Goal: Task Accomplishment & Management: Use online tool/utility

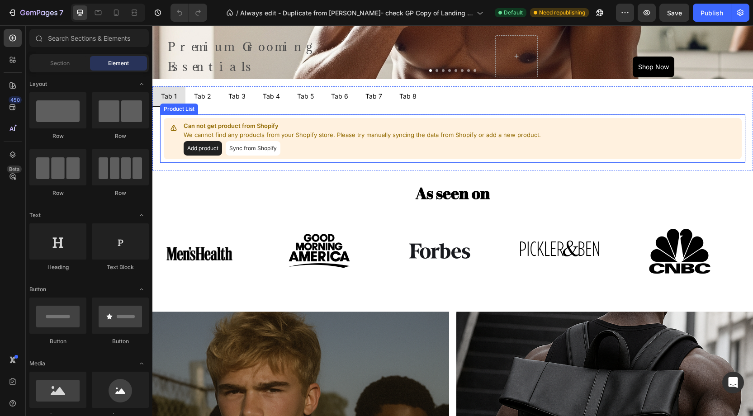
click at [176, 111] on div "Product List" at bounding box center [179, 109] width 38 height 11
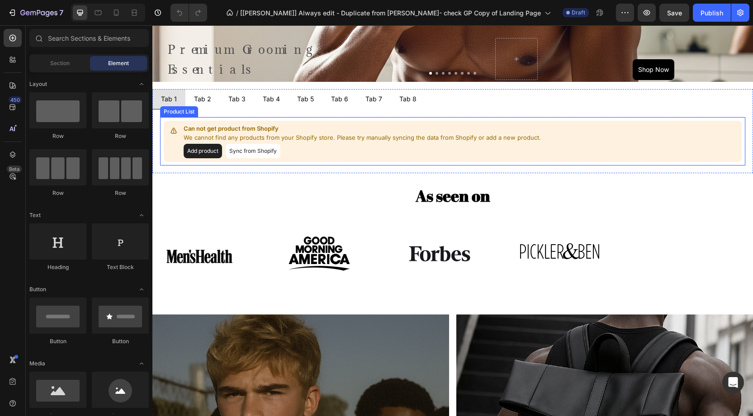
scroll to position [664, 0]
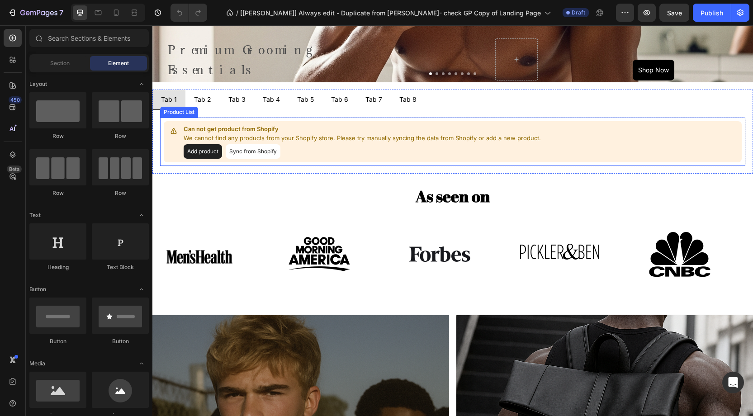
click at [248, 154] on button "Sync from Shopify" at bounding box center [253, 151] width 55 height 14
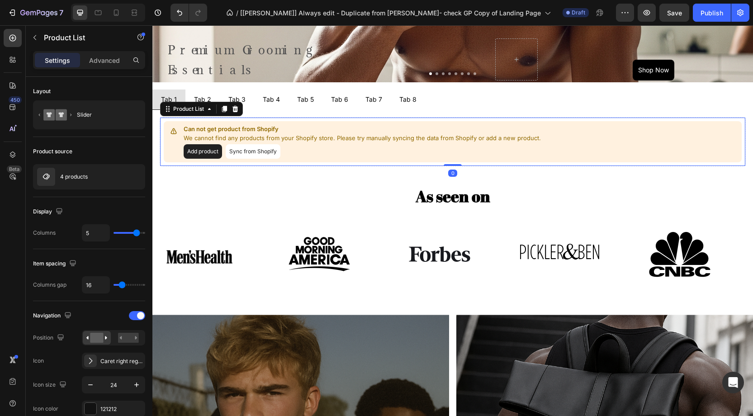
click at [262, 155] on button "Sync from Shopify" at bounding box center [253, 151] width 55 height 14
click at [249, 147] on button "Sync from Shopify" at bounding box center [253, 151] width 55 height 14
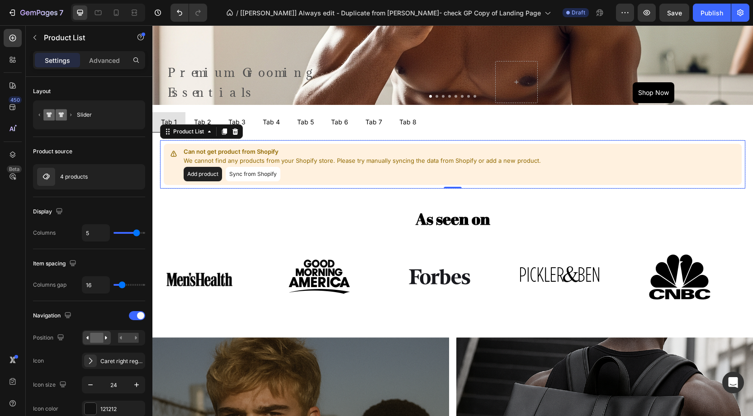
drag, startPoint x: 202, startPoint y: 155, endPoint x: 292, endPoint y: 183, distance: 94.4
click at [202, 156] on p "We cannot find any products from your Shopify store. Please try manually syncin…" at bounding box center [363, 160] width 359 height 9
click at [121, 176] on icon "button" at bounding box center [121, 176] width 7 height 7
click at [93, 172] on div "4 products" at bounding box center [89, 176] width 112 height 25
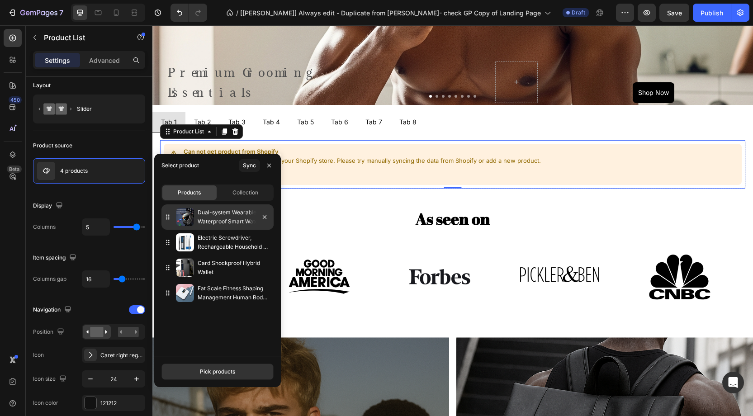
click at [215, 227] on div "Dual-system Wearable Waterproof Smart Watch" at bounding box center [217, 216] width 112 height 25
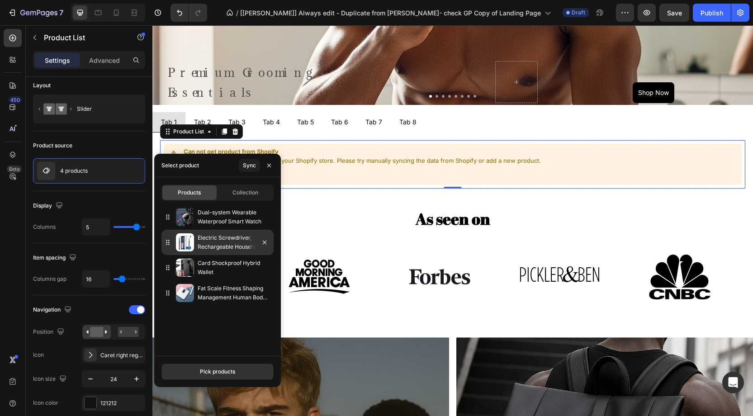
click at [214, 240] on p "Electric Screwdriver, Rechargeable Household Electric Screwdriver, Small Mini P…" at bounding box center [234, 242] width 72 height 18
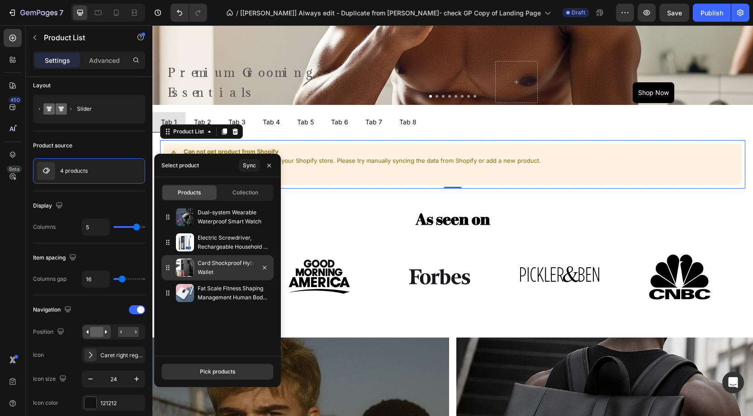
click at [221, 266] on p "Card Shockproof Hybrid Wallet" at bounding box center [234, 268] width 72 height 18
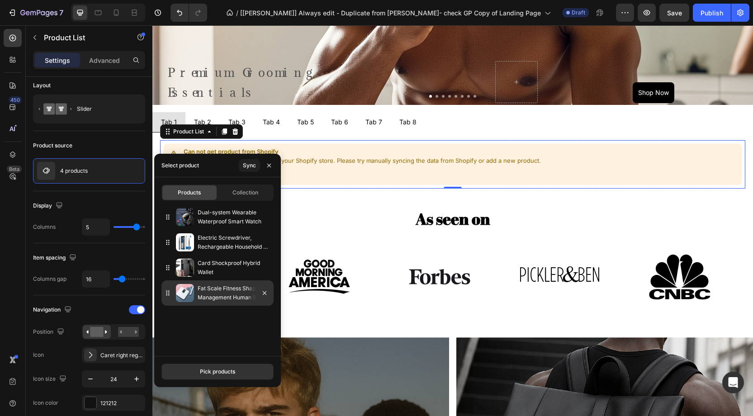
click at [212, 291] on p "Fat Scale Fitness Shaping Management Human Body Analyzer" at bounding box center [234, 293] width 72 height 18
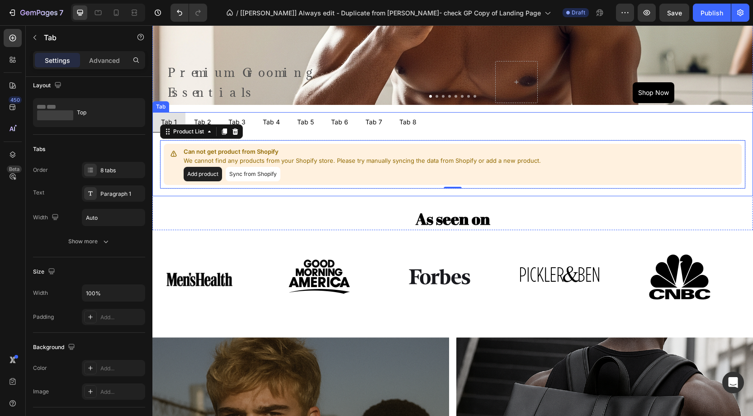
click at [200, 112] on li "Tab 2" at bounding box center [202, 122] width 34 height 20
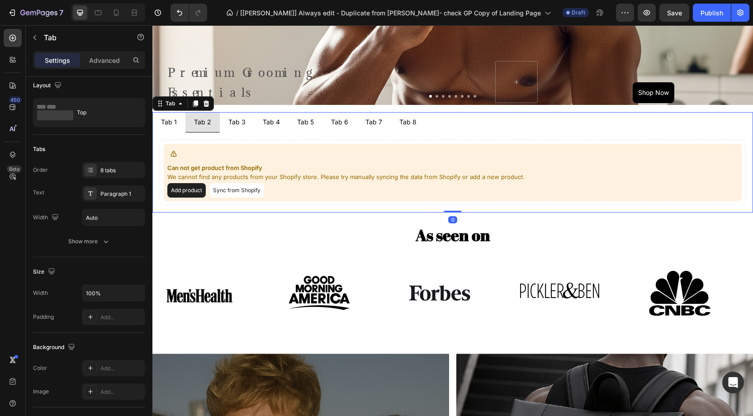
scroll to position [0, 0]
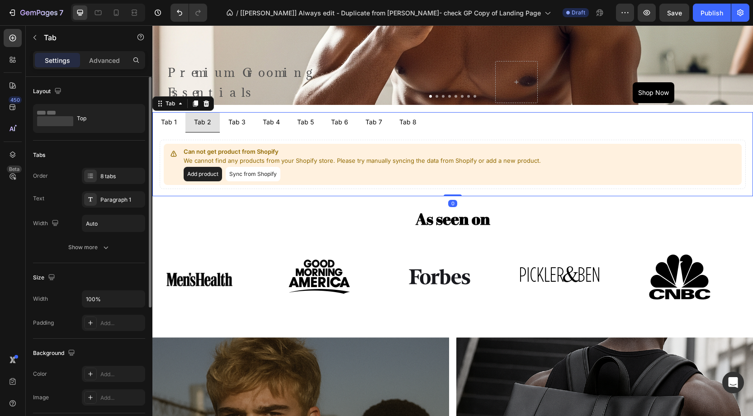
click at [241, 119] on div "Tab 3" at bounding box center [237, 122] width 20 height 13
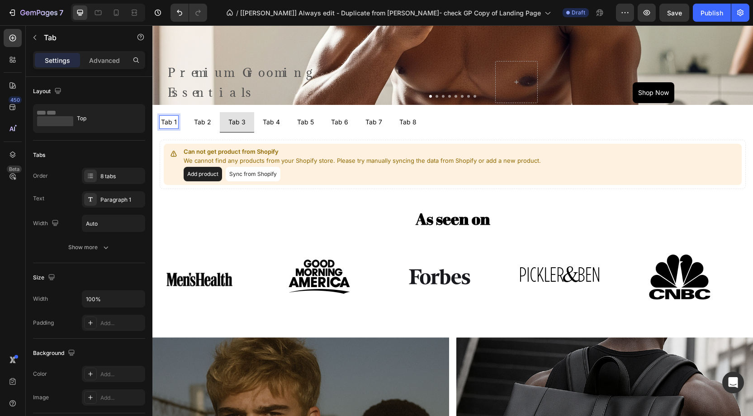
click at [169, 118] on p "Tab 1" at bounding box center [169, 122] width 16 height 10
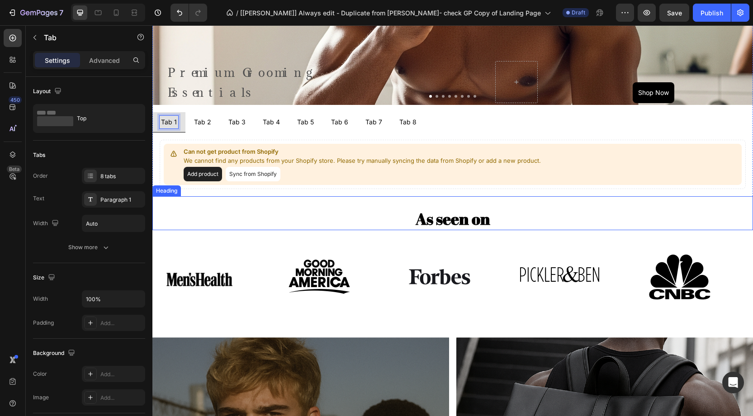
click at [211, 210] on h2 "As seen on" at bounding box center [452, 218] width 600 height 23
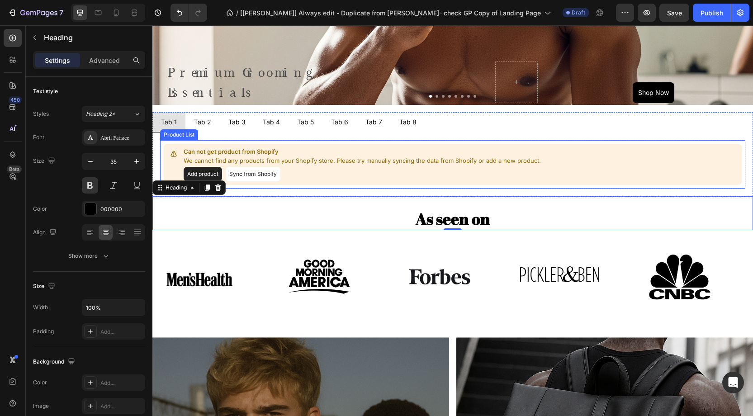
click at [211, 169] on button "Add product" at bounding box center [203, 174] width 38 height 14
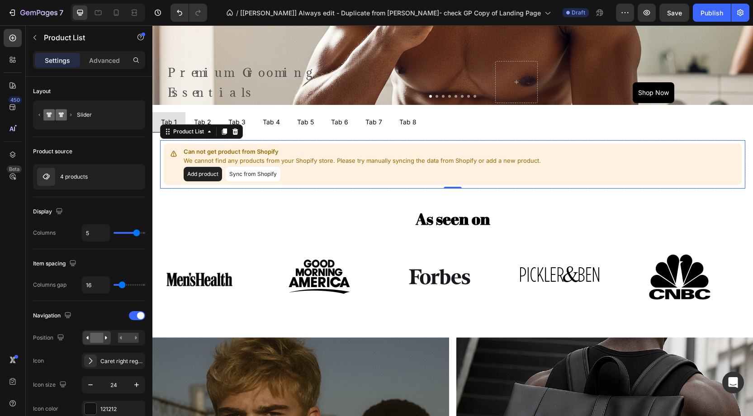
click at [240, 175] on button "Sync from Shopify" at bounding box center [253, 174] width 55 height 14
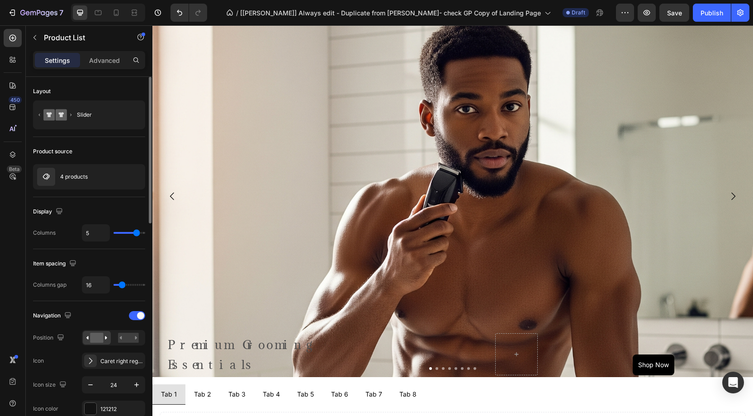
scroll to position [368, 0]
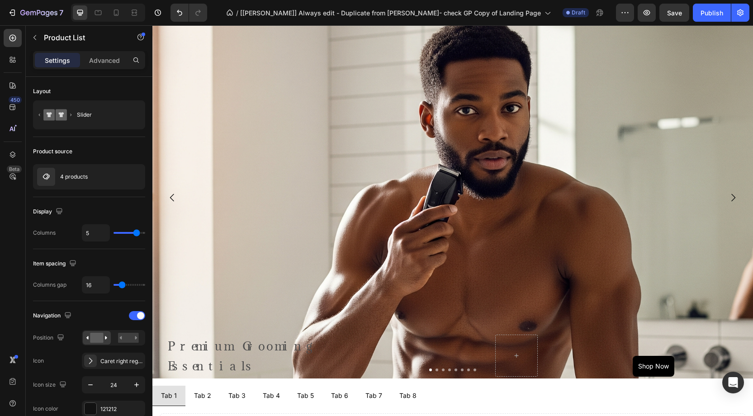
drag, startPoint x: 17, startPoint y: 36, endPoint x: 60, endPoint y: 33, distance: 42.6
click at [19, 35] on div at bounding box center [13, 38] width 18 height 18
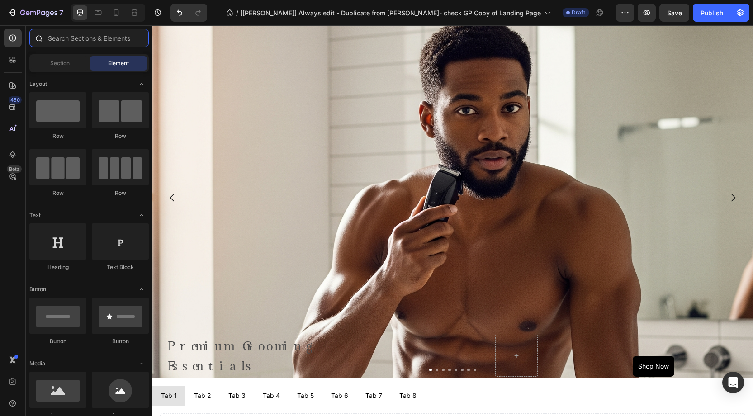
click at [60, 33] on input "text" at bounding box center [88, 38] width 119 height 18
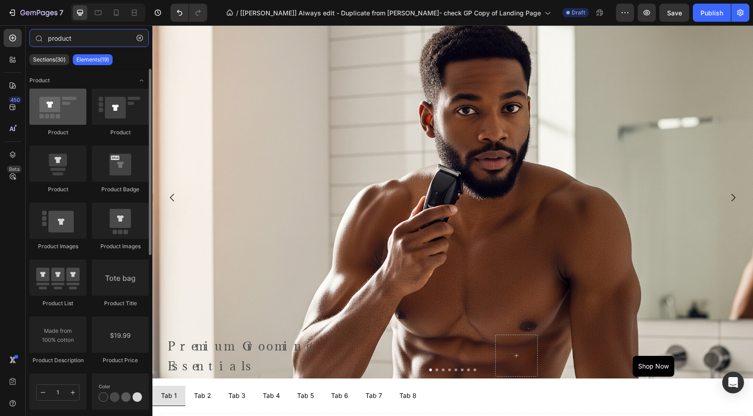
type input "product"
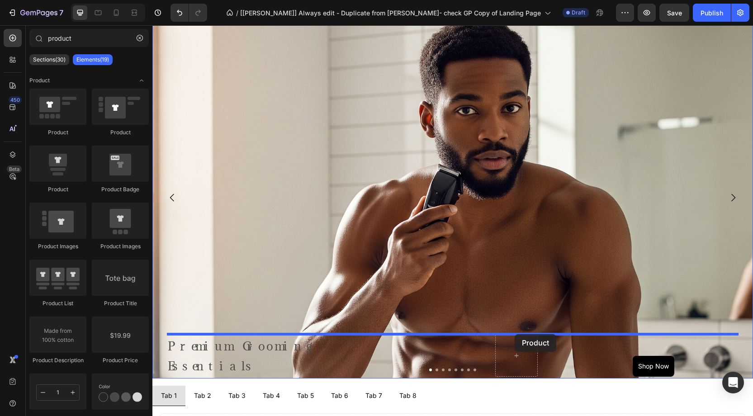
scroll to position [533, 0]
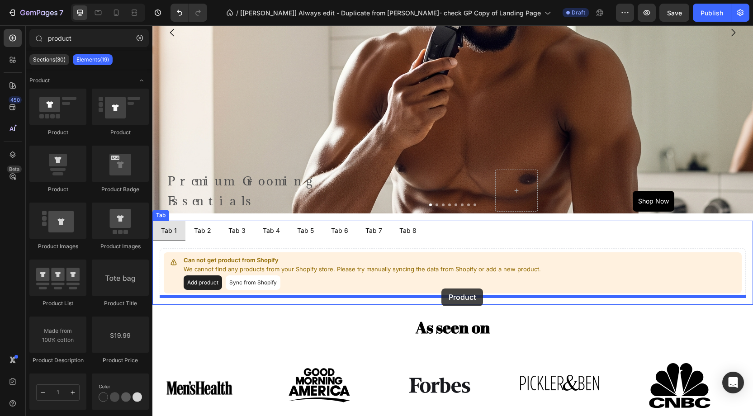
drag, startPoint x: 206, startPoint y: 132, endPoint x: 441, endPoint y: 288, distance: 282.4
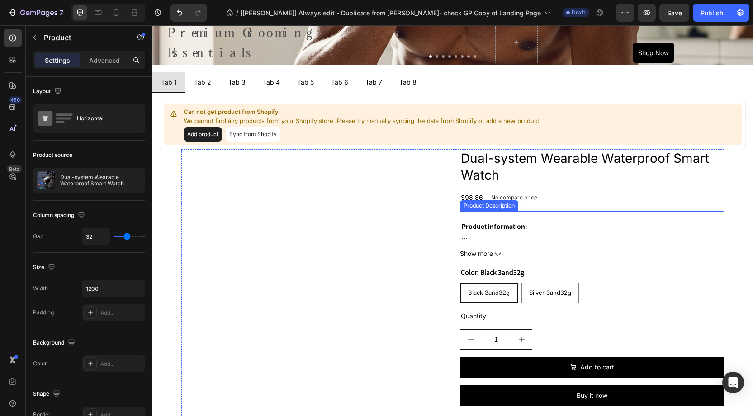
scroll to position [683, 0]
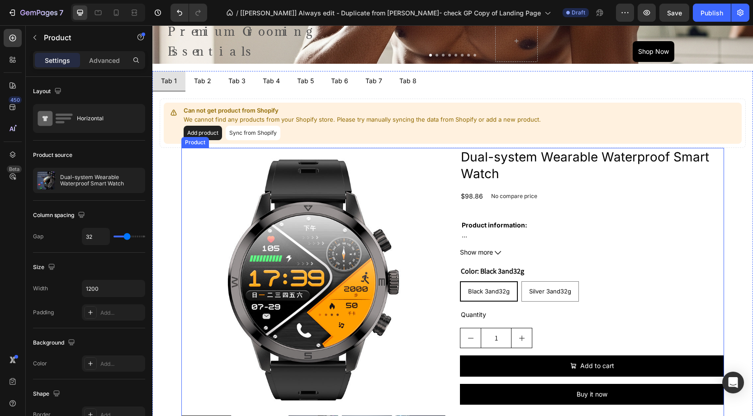
click at [457, 195] on div "Product Images Dual-system Wearable Waterproof Smart Watch Product Title $98.86…" at bounding box center [452, 310] width 542 height 325
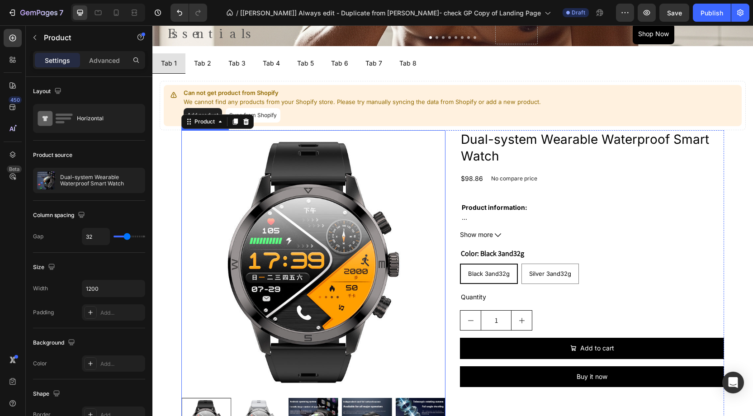
scroll to position [712, 0]
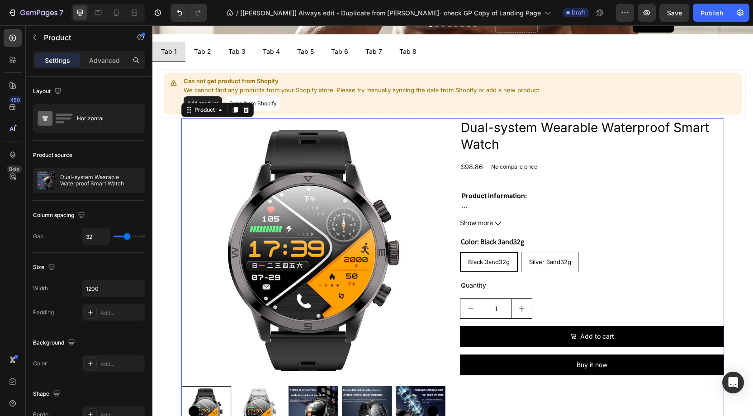
drag, startPoint x: 245, startPoint y: 110, endPoint x: 200, endPoint y: 123, distance: 47.1
click at [245, 110] on icon at bounding box center [245, 109] width 7 height 7
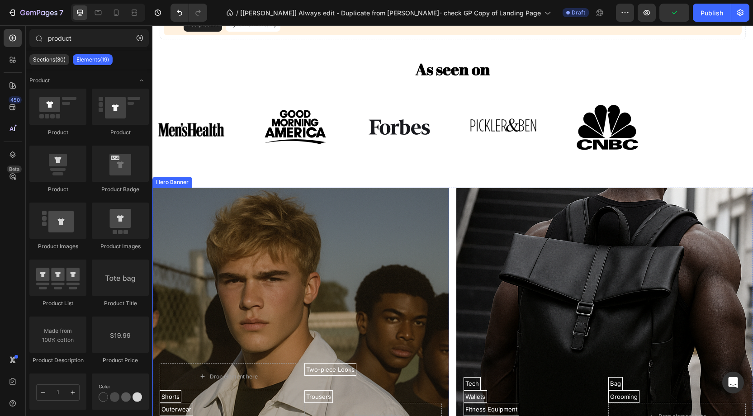
scroll to position [772, 0]
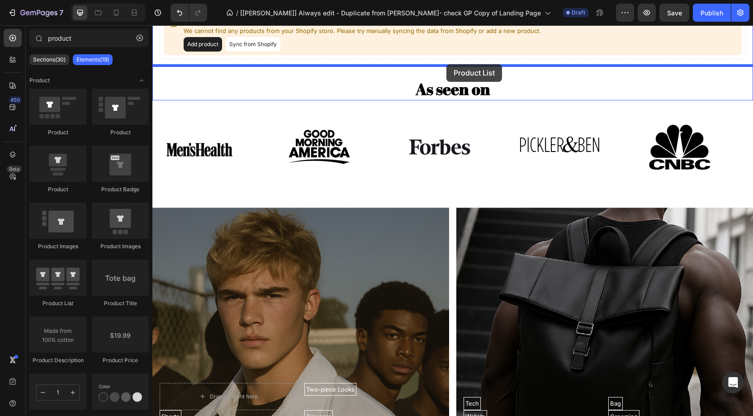
drag, startPoint x: 215, startPoint y: 301, endPoint x: 442, endPoint y: 67, distance: 326.7
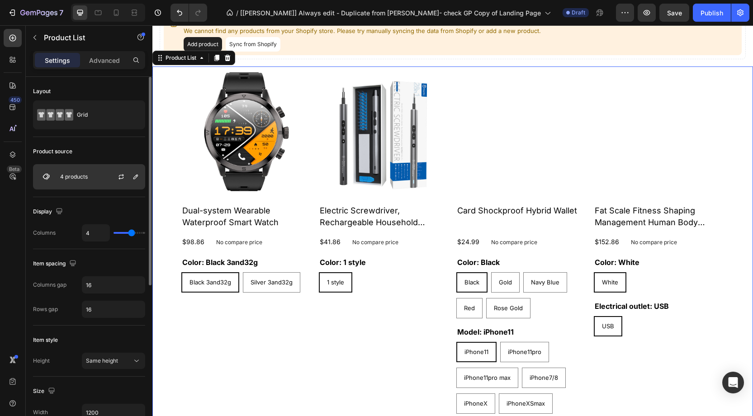
click at [99, 174] on div "4 products" at bounding box center [89, 176] width 112 height 25
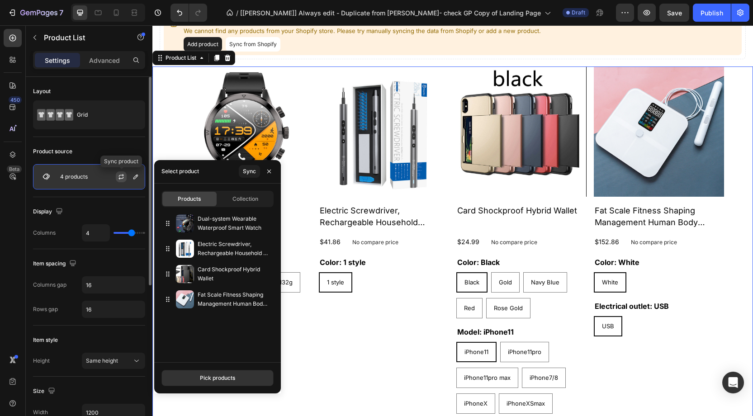
click at [120, 172] on button "button" at bounding box center [121, 176] width 11 height 11
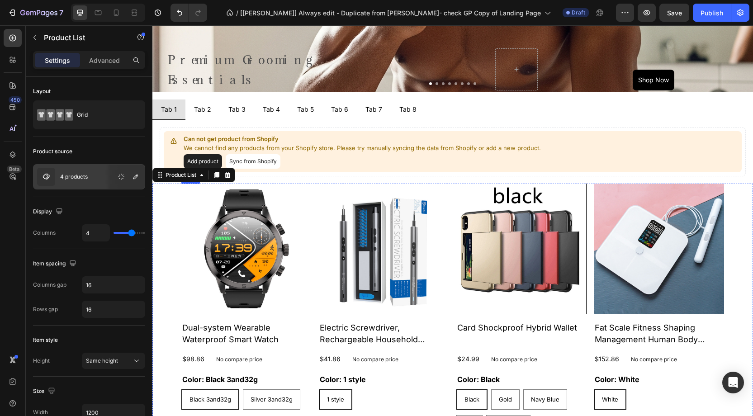
scroll to position [653, 0]
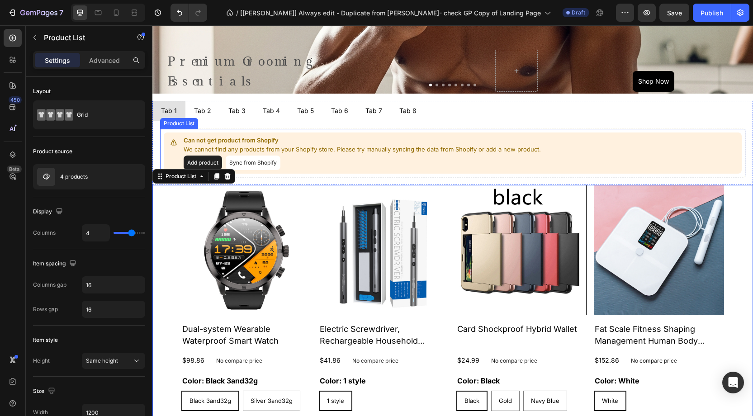
click at [281, 141] on p "Can not get product from Shopify" at bounding box center [363, 140] width 359 height 9
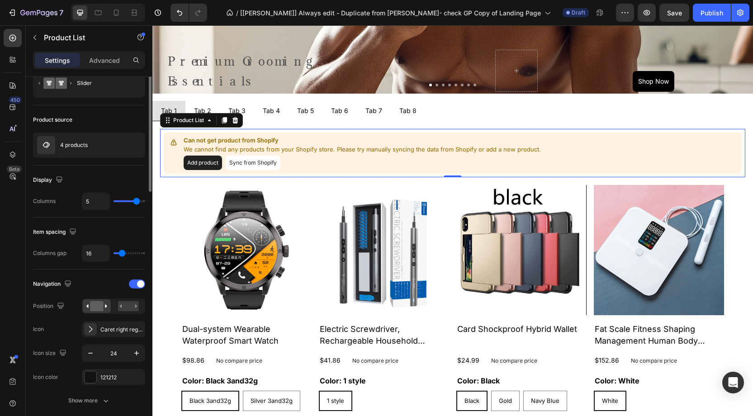
scroll to position [0, 0]
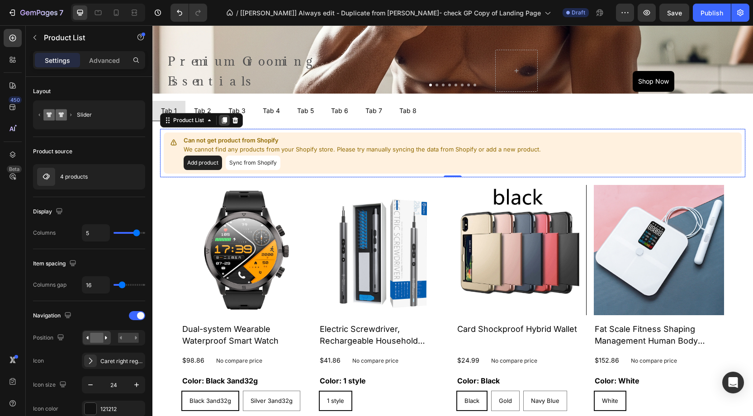
click at [224, 122] on icon at bounding box center [224, 120] width 7 height 7
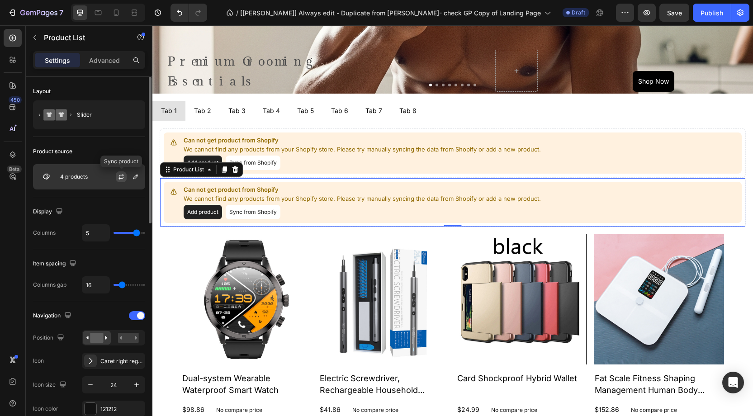
click at [121, 174] on icon "button" at bounding box center [121, 176] width 7 height 7
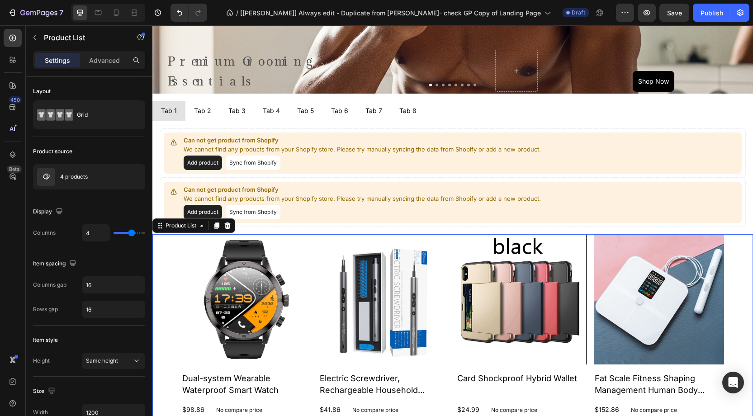
click at [228, 225] on icon at bounding box center [227, 225] width 7 height 7
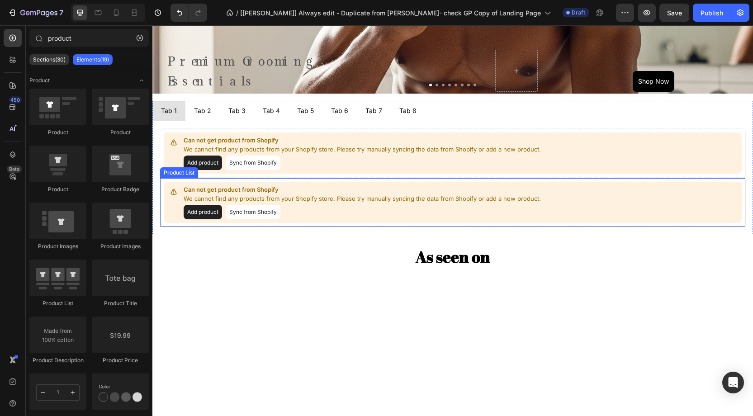
click at [314, 205] on div "Add product Sync from Shopify" at bounding box center [363, 212] width 359 height 14
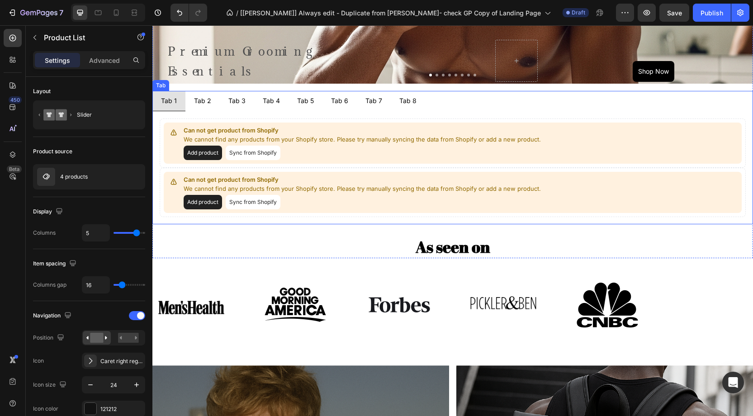
scroll to position [664, 0]
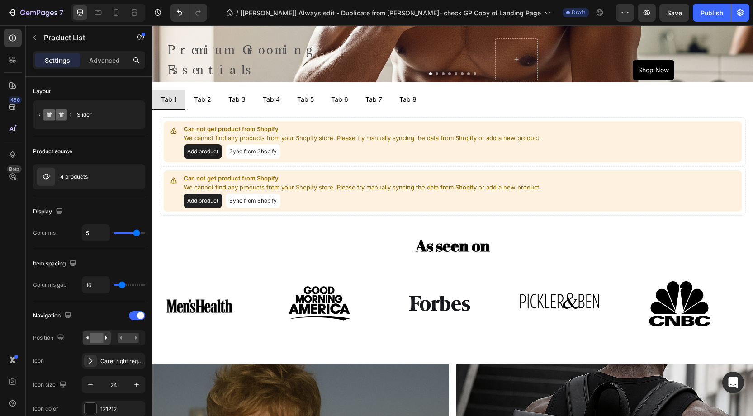
click at [300, 175] on p "Can not get product from Shopify" at bounding box center [363, 178] width 359 height 9
click at [190, 184] on p "We cannot find any products from your Shopify store. Please try manually syncin…" at bounding box center [363, 187] width 359 height 9
click at [259, 140] on p "We cannot find any products from your Shopify store. Please try manually syncin…" at bounding box center [363, 138] width 359 height 9
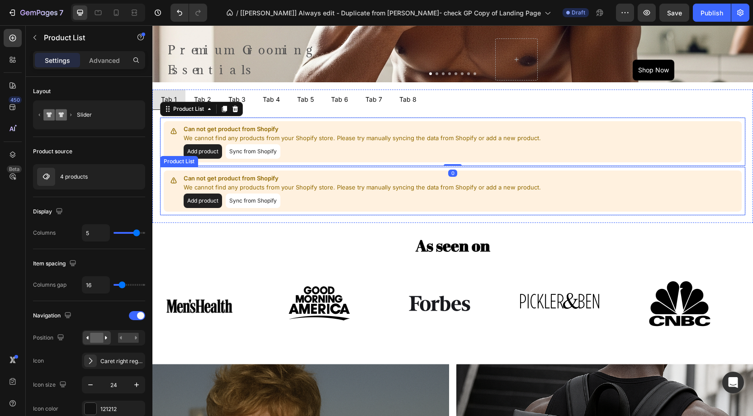
click at [252, 171] on div "Can not get product from Shopify We cannot find any products from your Shopify …" at bounding box center [453, 190] width 578 height 41
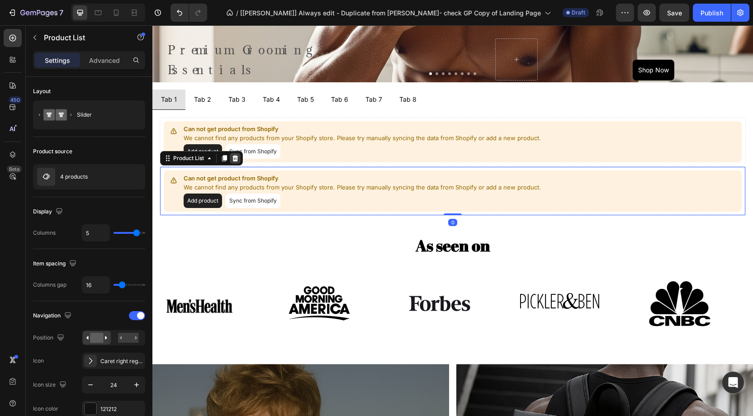
click at [235, 160] on icon at bounding box center [234, 158] width 7 height 7
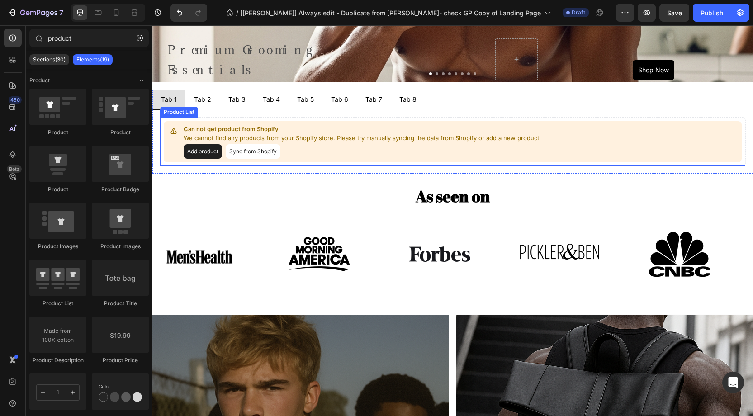
click at [289, 155] on div "Add product Sync from Shopify" at bounding box center [363, 151] width 359 height 14
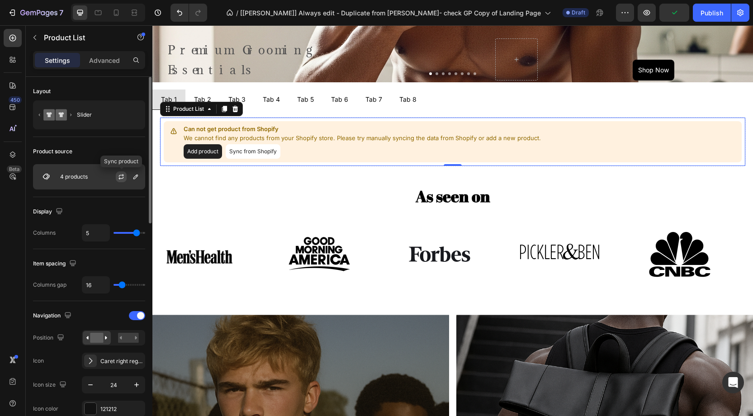
click at [124, 174] on icon "button" at bounding box center [121, 176] width 7 height 7
click at [291, 141] on p "We cannot find any products from your Shopify store. Please try manually syncin…" at bounding box center [363, 138] width 359 height 9
click at [226, 110] on icon at bounding box center [224, 109] width 5 height 6
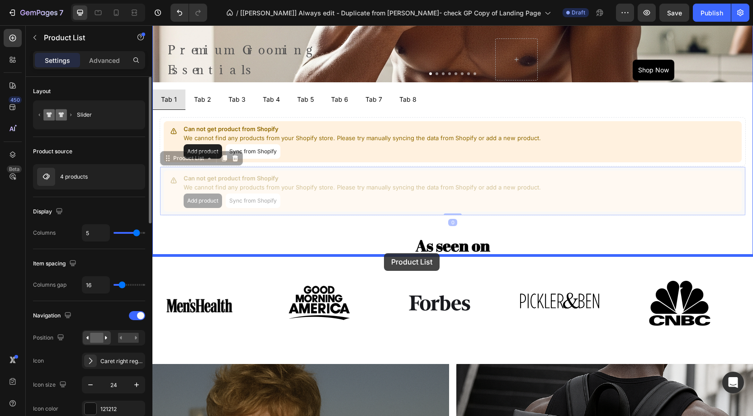
drag, startPoint x: 190, startPoint y: 157, endPoint x: 381, endPoint y: 249, distance: 212.5
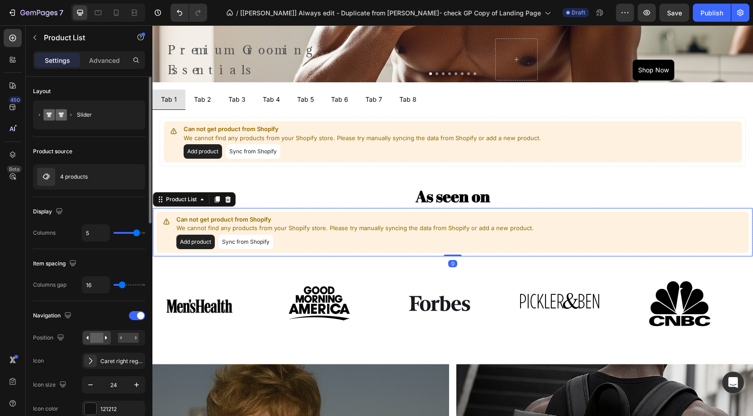
click at [238, 240] on button "Sync from Shopify" at bounding box center [245, 242] width 55 height 14
click at [269, 241] on button "Sync from Shopify" at bounding box center [245, 242] width 55 height 14
click at [262, 241] on button "Sync from Shopify" at bounding box center [245, 242] width 55 height 14
drag, startPoint x: 262, startPoint y: 241, endPoint x: 251, endPoint y: 240, distance: 10.9
click at [261, 241] on button "Sync from Shopify" at bounding box center [245, 242] width 55 height 14
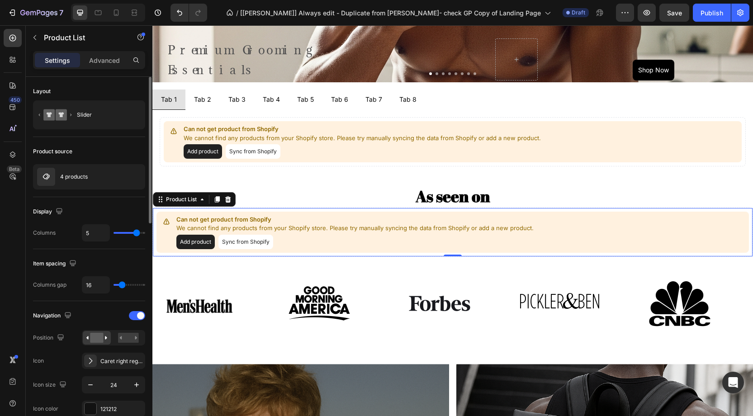
click at [211, 226] on p "We cannot find any products from your Shopify store. Please try manually syncin…" at bounding box center [354, 228] width 357 height 9
click at [220, 228] on p "We cannot find any products from your Shopify store. Please try manually syncin…" at bounding box center [354, 228] width 357 height 9
click at [227, 201] on icon at bounding box center [228, 199] width 6 height 6
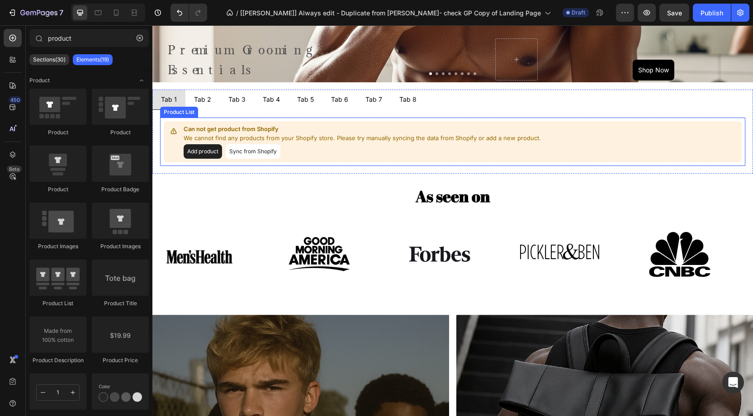
click at [413, 146] on div "Add product Sync from Shopify" at bounding box center [363, 151] width 359 height 14
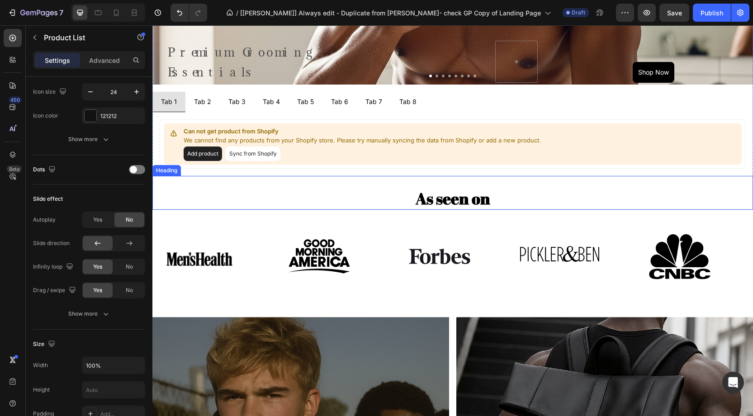
scroll to position [658, 0]
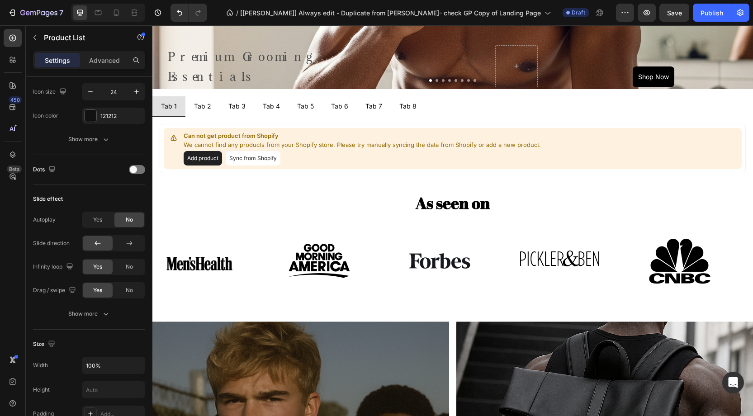
click at [300, 141] on p "We cannot find any products from your Shopify store. Please try manually syncin…" at bounding box center [363, 145] width 359 height 9
click at [206, 107] on div "Tab 2" at bounding box center [203, 106] width 20 height 13
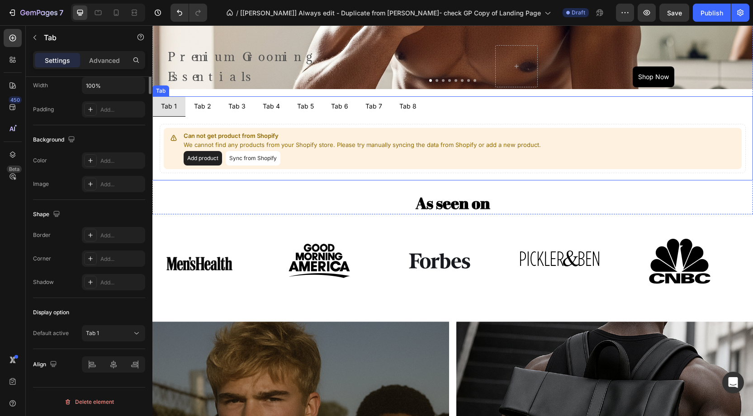
scroll to position [0, 0]
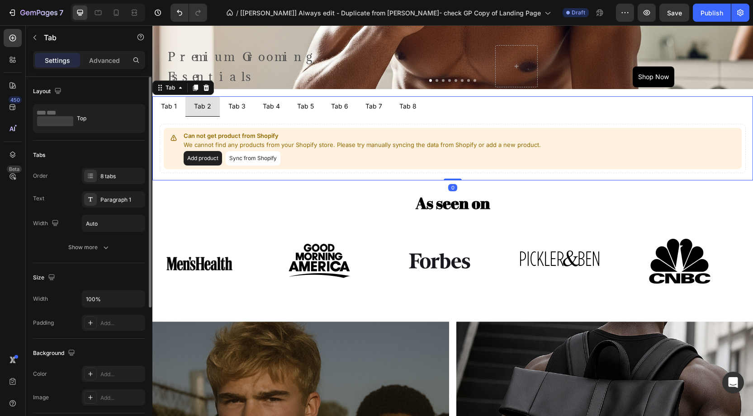
click at [230, 107] on div "Tab 3" at bounding box center [237, 106] width 20 height 13
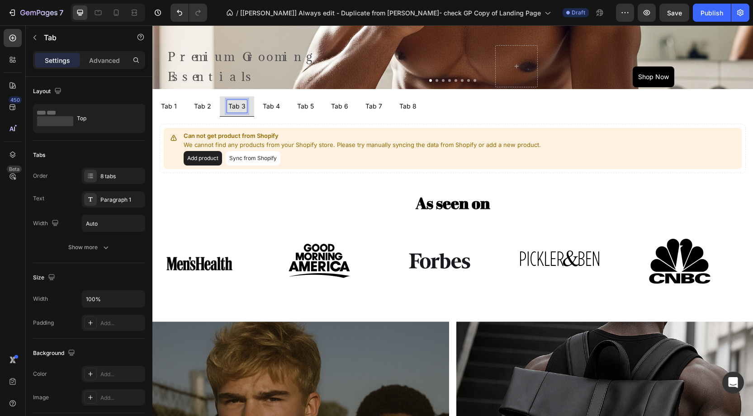
click at [256, 108] on li "Tab 4" at bounding box center [271, 106] width 34 height 20
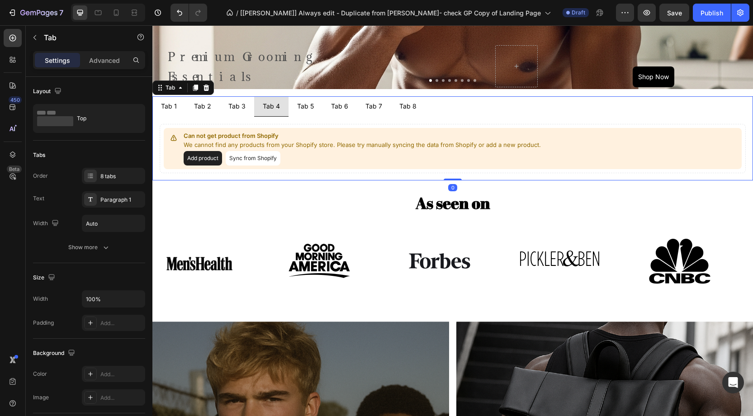
click at [447, 113] on ul "Tab 1 Tab 2 Tab 3 Tab 4 Tab 5 Tab 6 Tab 7 Tab 8" at bounding box center [452, 106] width 600 height 20
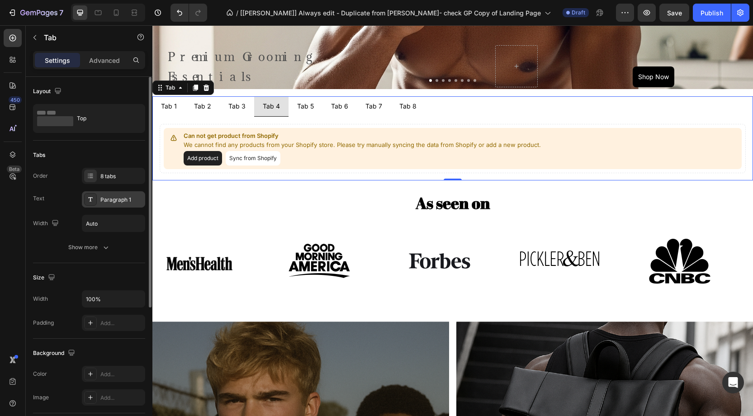
click at [121, 199] on div "Paragraph 1" at bounding box center [121, 200] width 42 height 8
click at [112, 170] on div "8 tabs" at bounding box center [113, 176] width 63 height 16
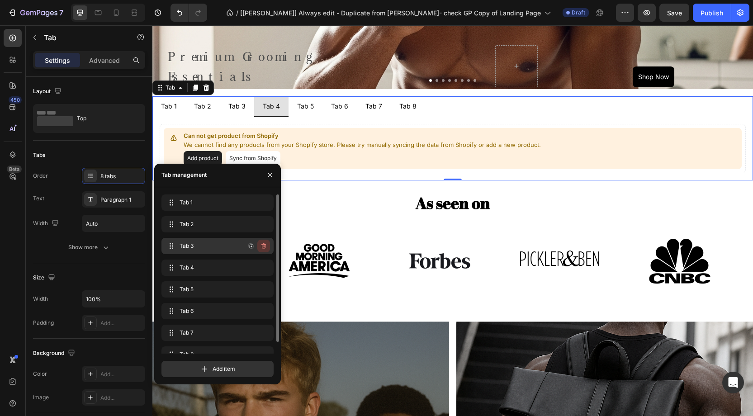
click at [269, 249] on button "button" at bounding box center [263, 246] width 13 height 13
click at [268, 247] on button "Delete" at bounding box center [257, 246] width 25 height 13
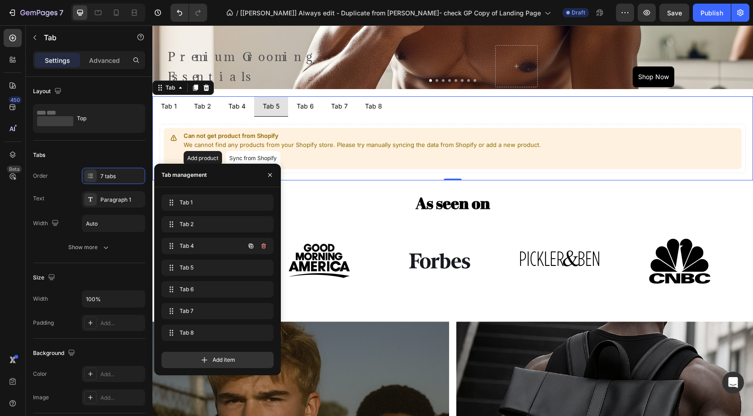
click at [266, 246] on icon "button" at bounding box center [263, 245] width 7 height 7
click at [266, 246] on button "Delete" at bounding box center [257, 246] width 25 height 13
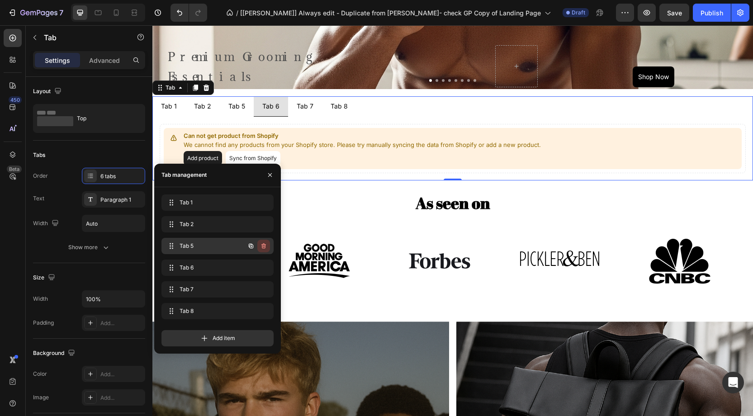
click at [265, 244] on icon "button" at bounding box center [263, 245] width 5 height 5
click at [265, 244] on div "Delete" at bounding box center [257, 246] width 17 height 8
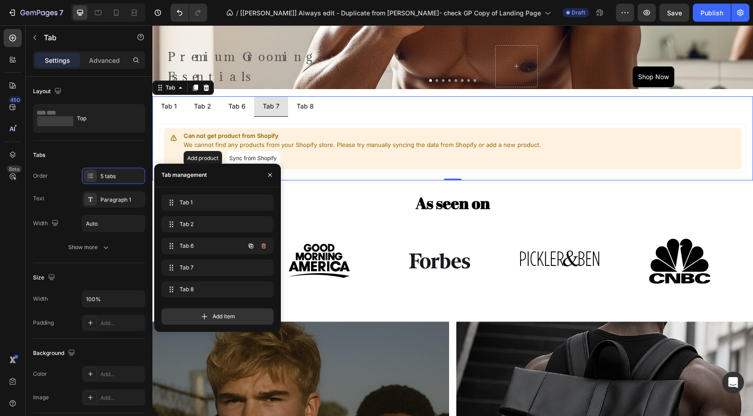
click at [265, 244] on icon "button" at bounding box center [263, 245] width 5 height 5
click at [265, 244] on div "Delete" at bounding box center [257, 246] width 17 height 8
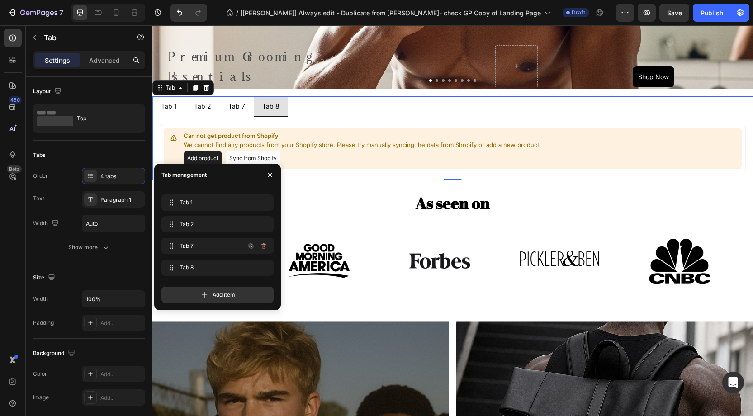
click at [265, 244] on icon "button" at bounding box center [263, 245] width 5 height 5
click at [265, 244] on div "Delete" at bounding box center [257, 246] width 17 height 8
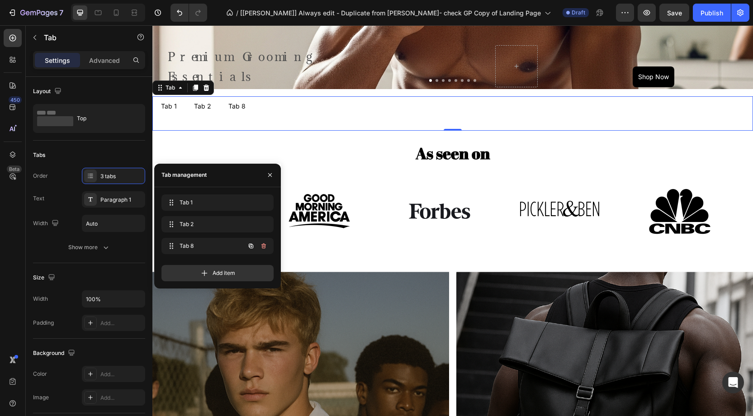
click at [265, 244] on icon "button" at bounding box center [263, 245] width 5 height 5
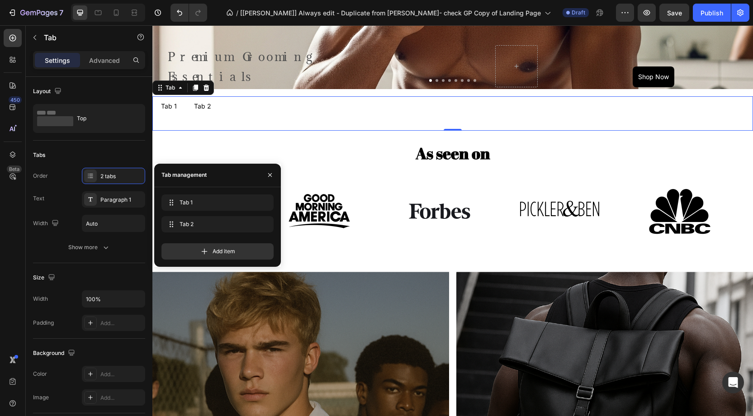
click at [229, 108] on ul "Tab 1 Tab 2" at bounding box center [452, 106] width 600 height 20
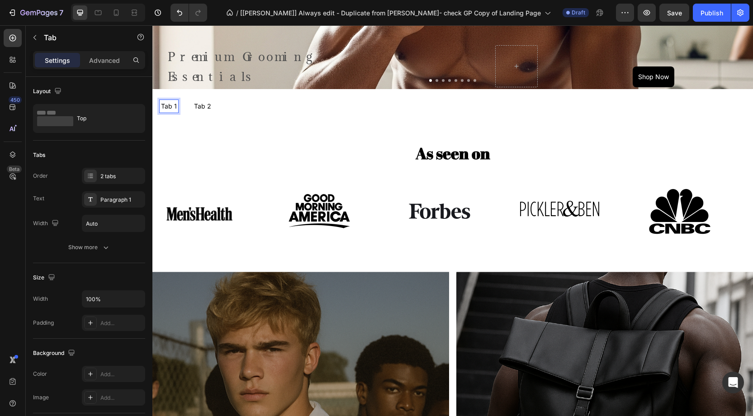
click at [197, 108] on p "Tab 2" at bounding box center [202, 106] width 17 height 10
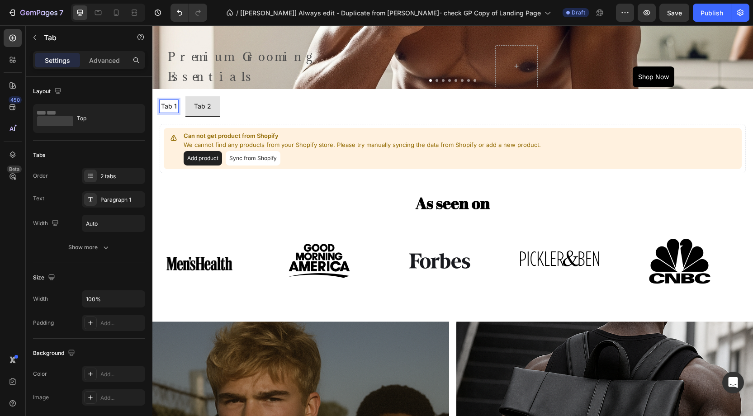
drag, startPoint x: 169, startPoint y: 108, endPoint x: 188, endPoint y: 108, distance: 19.0
click at [169, 108] on p "Tab 1" at bounding box center [169, 106] width 16 height 10
click at [204, 110] on p "Tab 2" at bounding box center [202, 106] width 17 height 10
click at [185, 110] on li "Tab 2" at bounding box center [202, 106] width 34 height 20
click at [182, 110] on li "Tab 1" at bounding box center [168, 106] width 33 height 20
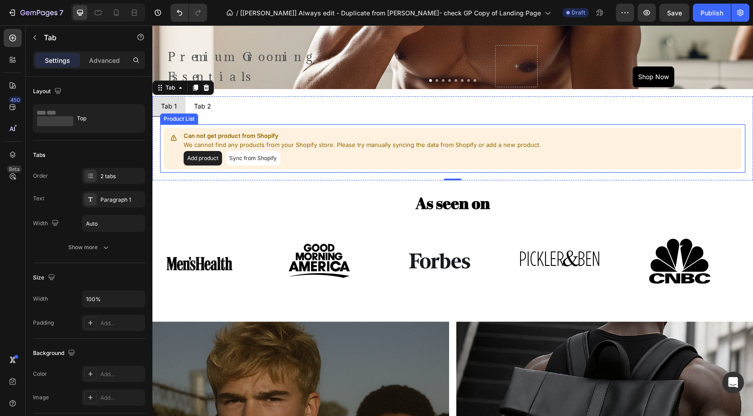
click at [242, 154] on button "Sync from Shopify" at bounding box center [253, 158] width 55 height 14
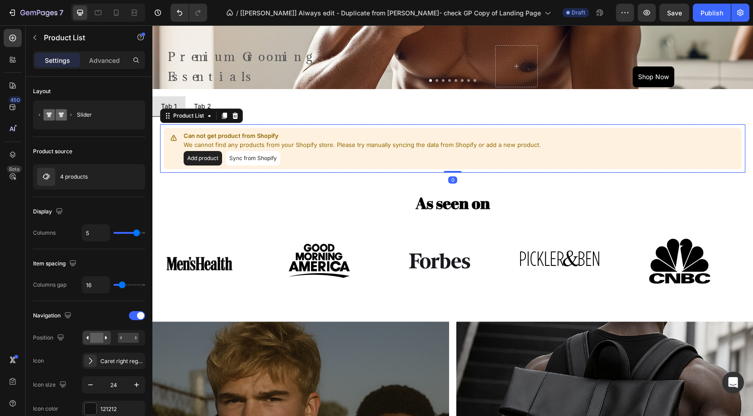
click at [242, 155] on button "Sync from Shopify" at bounding box center [253, 158] width 55 height 14
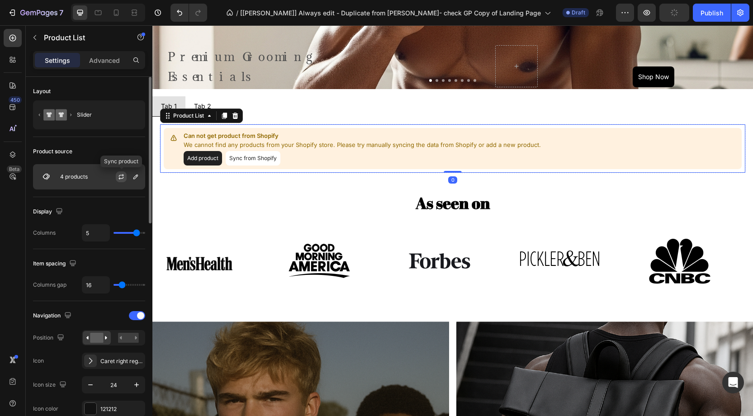
click at [122, 177] on icon "button" at bounding box center [121, 176] width 7 height 7
click at [79, 181] on div "4 products" at bounding box center [89, 176] width 112 height 25
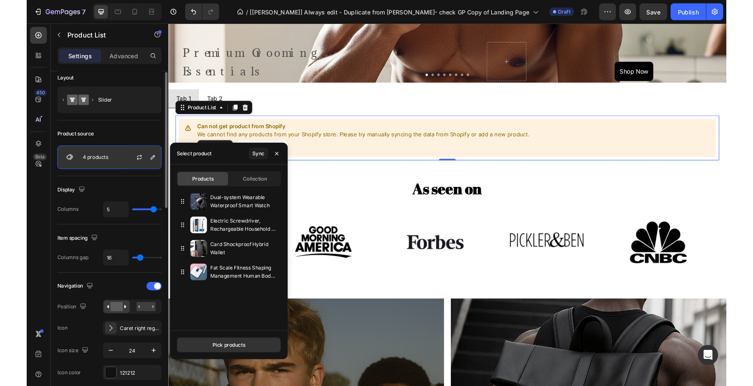
scroll to position [9, 0]
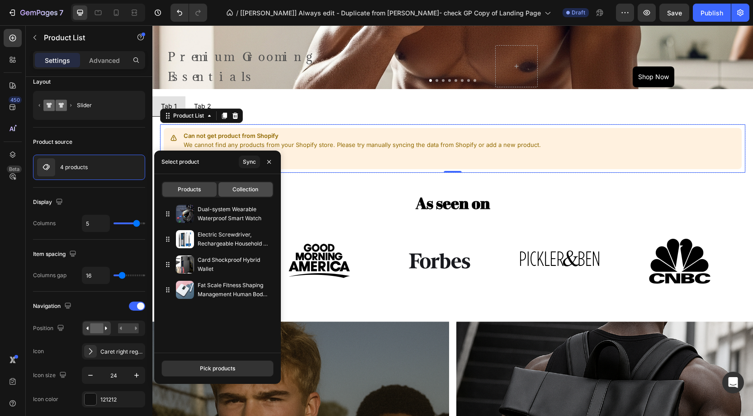
click at [235, 193] on span "Collection" at bounding box center [245, 189] width 26 height 8
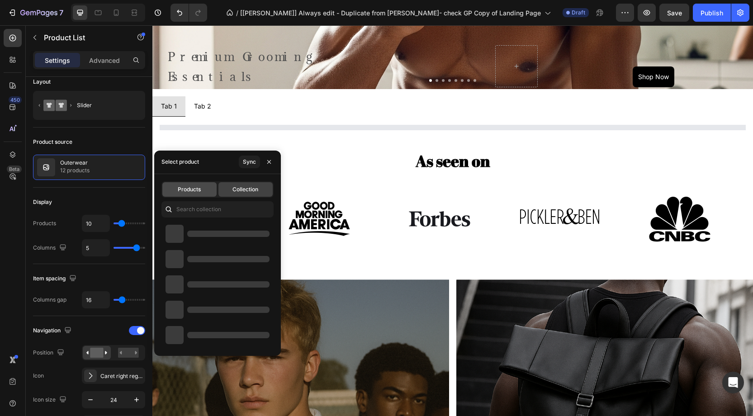
click at [203, 191] on div "Products" at bounding box center [189, 189] width 54 height 14
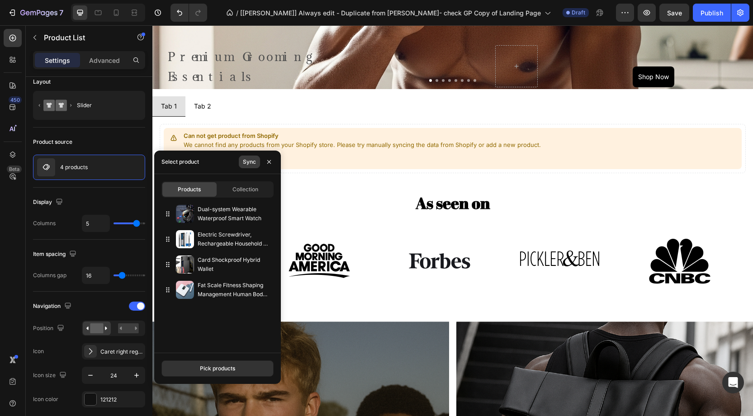
click at [250, 165] on div "Sync" at bounding box center [249, 162] width 13 height 8
click at [104, 136] on div "Product source" at bounding box center [89, 142] width 112 height 14
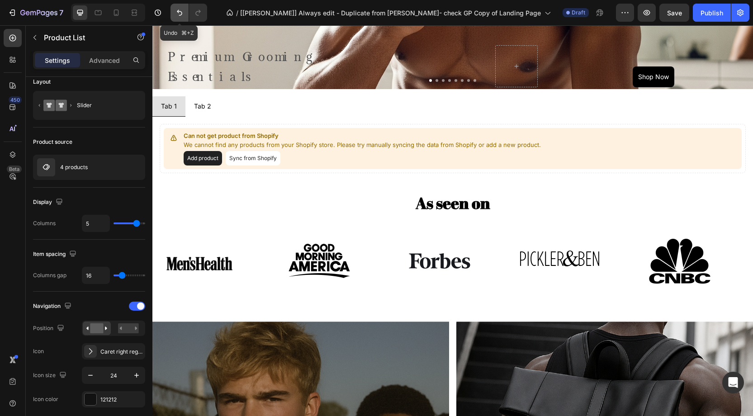
click at [176, 13] on icon "Undo/Redo" at bounding box center [179, 12] width 9 height 9
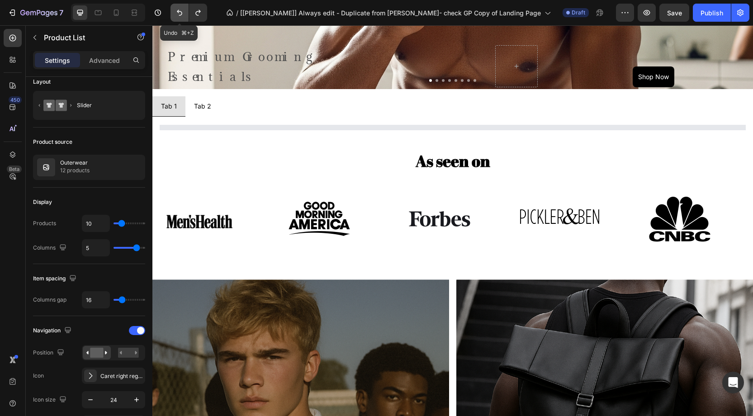
click at [176, 13] on icon "Undo/Redo" at bounding box center [179, 12] width 9 height 9
type input "5"
click at [176, 13] on icon "Undo/Redo" at bounding box center [179, 12] width 9 height 9
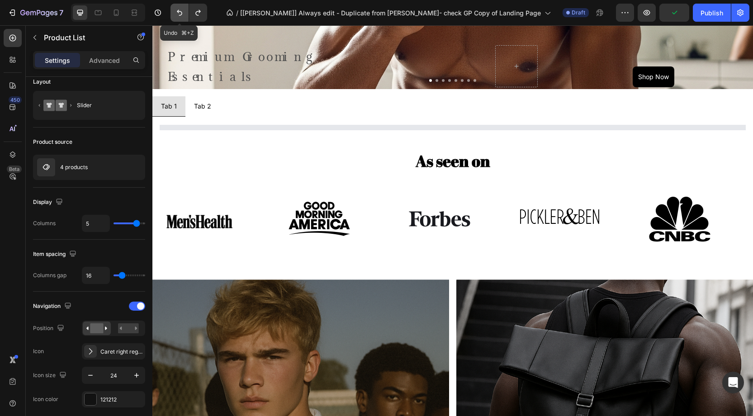
click at [176, 13] on icon "Undo/Redo" at bounding box center [179, 12] width 9 height 9
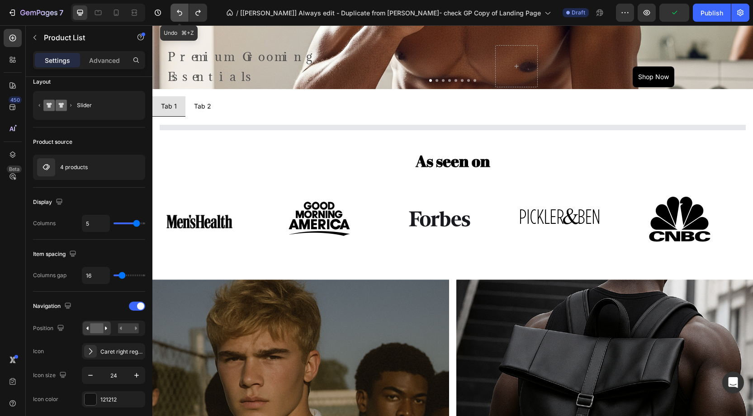
click at [176, 13] on icon "Undo/Redo" at bounding box center [179, 12] width 9 height 9
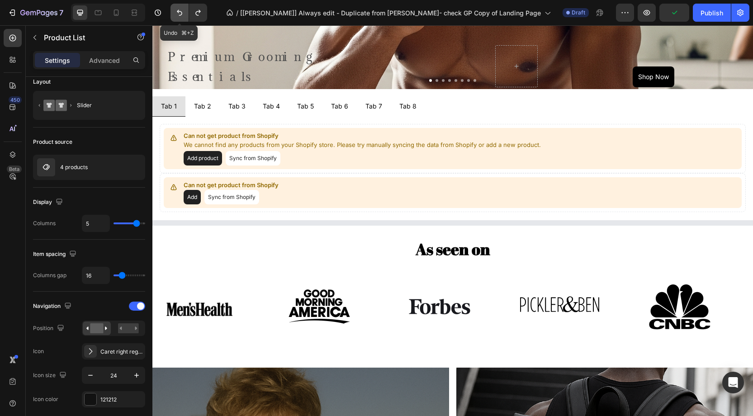
click at [178, 15] on icon "Undo/Redo" at bounding box center [179, 12] width 9 height 9
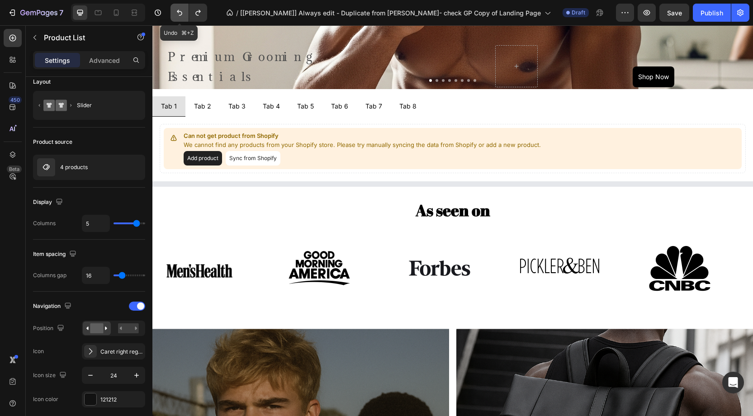
click at [178, 15] on icon "Undo/Redo" at bounding box center [179, 12] width 9 height 9
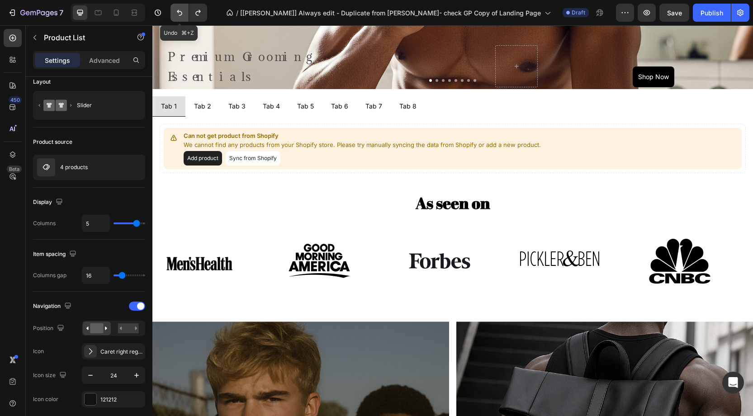
click at [178, 15] on icon "Undo/Redo" at bounding box center [179, 12] width 9 height 9
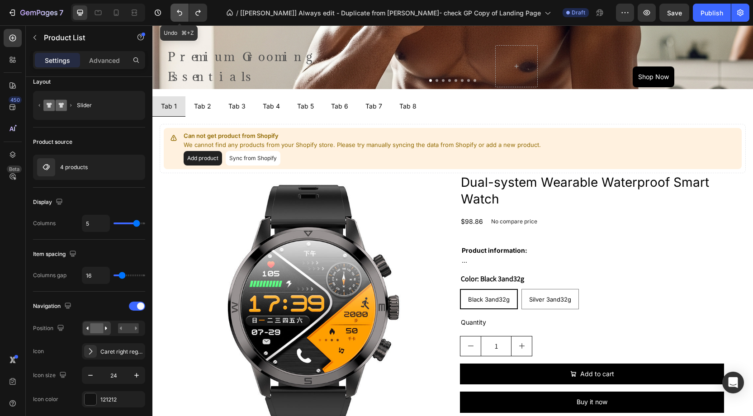
click at [178, 15] on icon "Undo/Redo" at bounding box center [179, 12] width 9 height 9
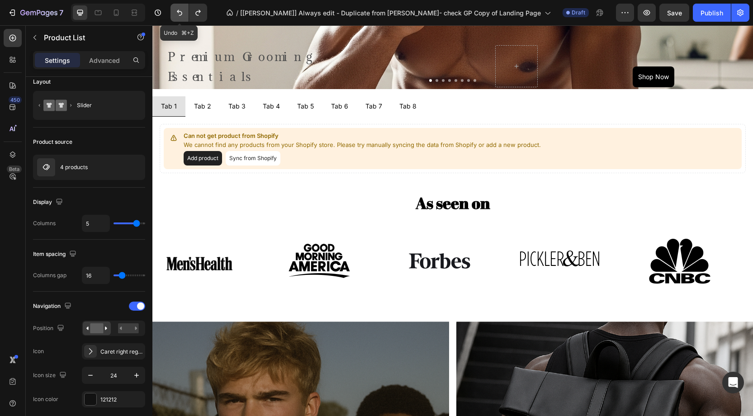
click at [178, 15] on icon "Undo/Redo" at bounding box center [179, 12] width 9 height 9
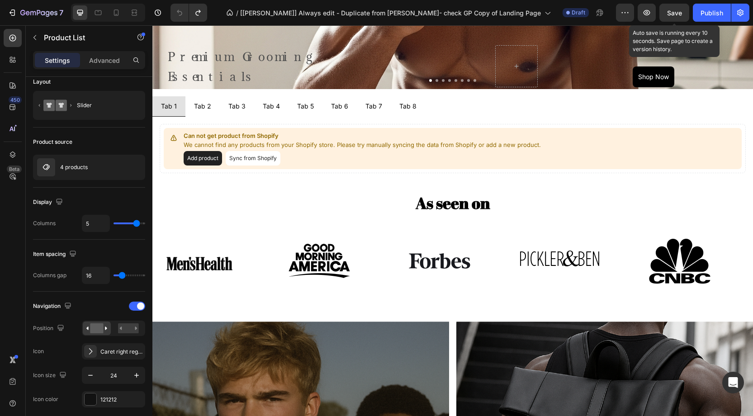
drag, startPoint x: 681, startPoint y: 19, endPoint x: 673, endPoint y: 24, distance: 9.2
click at [682, 19] on button "Save" at bounding box center [674, 13] width 30 height 18
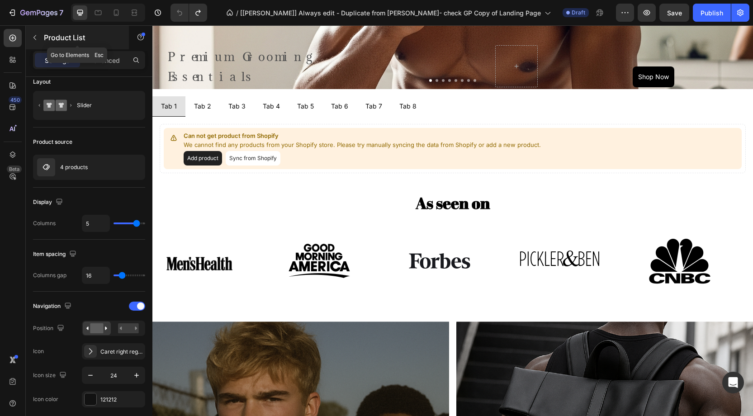
click at [39, 36] on button "button" at bounding box center [35, 37] width 14 height 14
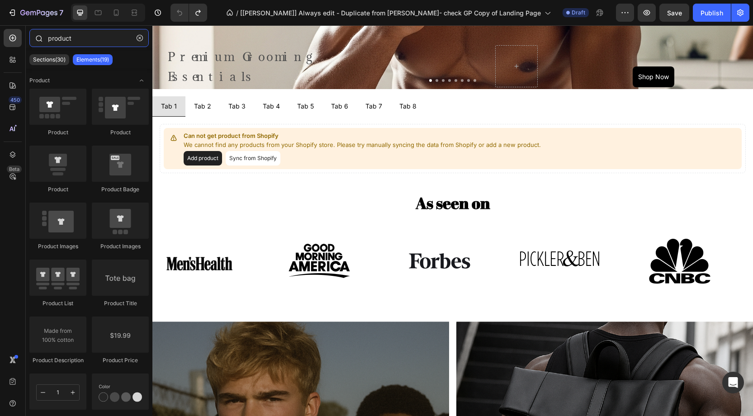
click at [80, 38] on input "product" at bounding box center [88, 38] width 119 height 18
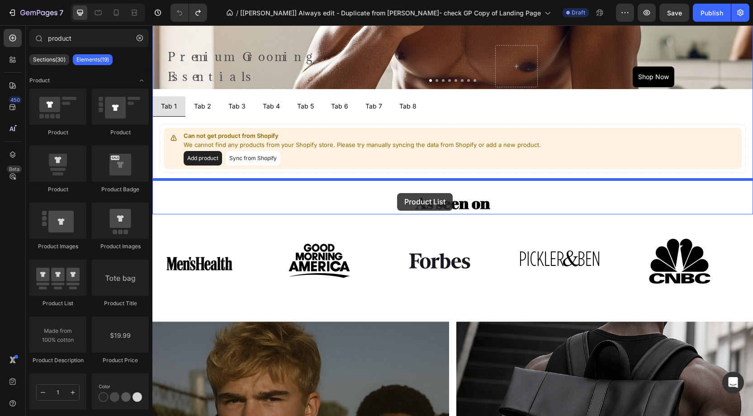
drag, startPoint x: 259, startPoint y: 303, endPoint x: 397, endPoint y: 193, distance: 175.9
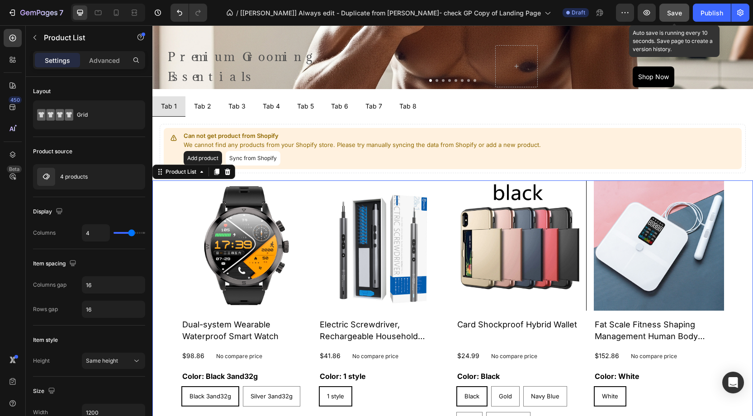
click at [665, 14] on button "Save" at bounding box center [674, 13] width 30 height 18
click at [650, 14] on icon "button" at bounding box center [646, 12] width 9 height 9
click at [228, 169] on icon at bounding box center [228, 172] width 6 height 6
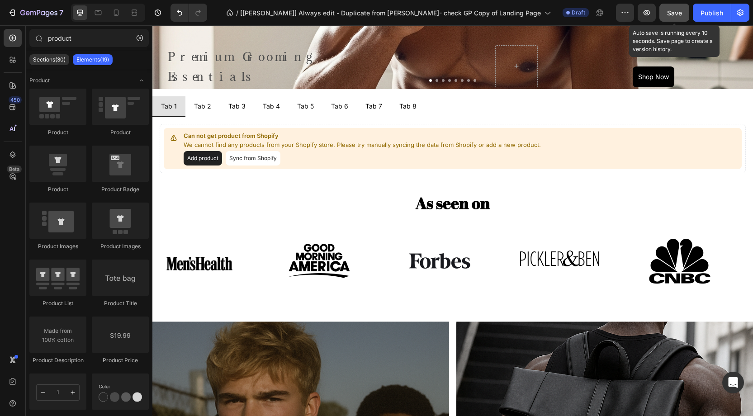
click at [673, 18] on button "Save" at bounding box center [674, 13] width 30 height 18
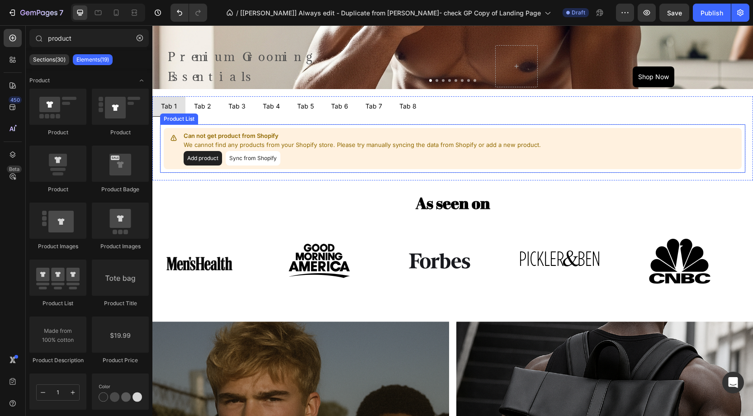
click at [358, 150] on div "Can not get product from Shopify We cannot find any products from your Shopify …" at bounding box center [363, 149] width 359 height 34
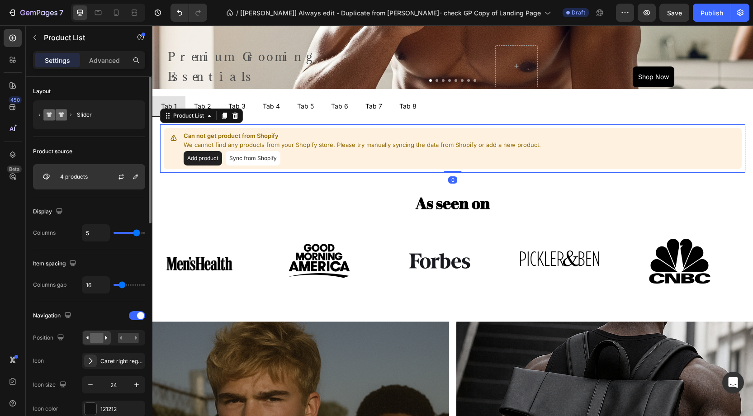
click at [96, 179] on div "4 products" at bounding box center [89, 176] width 112 height 25
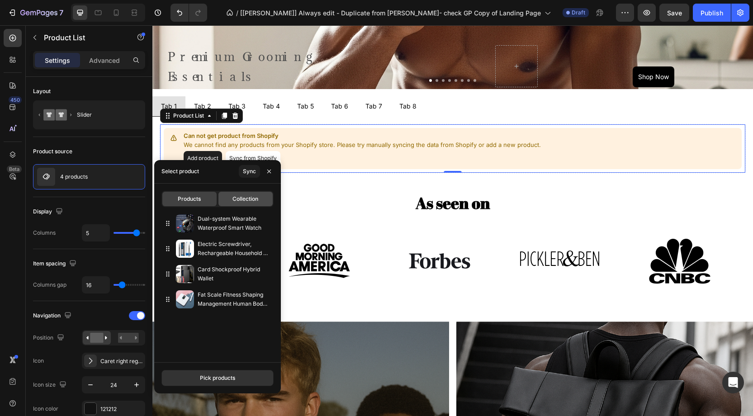
click at [235, 198] on span "Collection" at bounding box center [245, 199] width 26 height 8
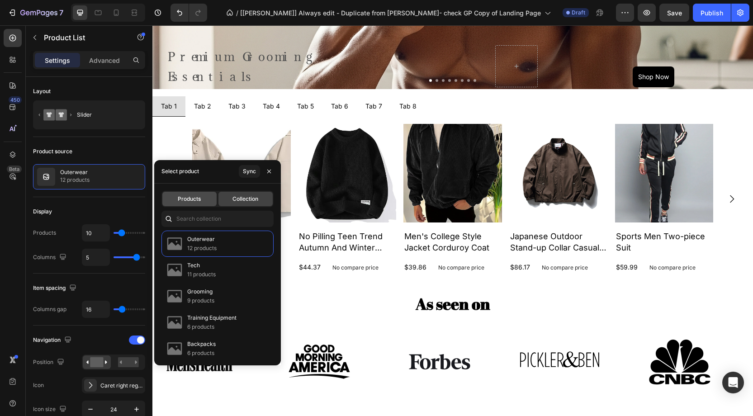
click at [197, 197] on span "Products" at bounding box center [189, 199] width 23 height 8
type input "5"
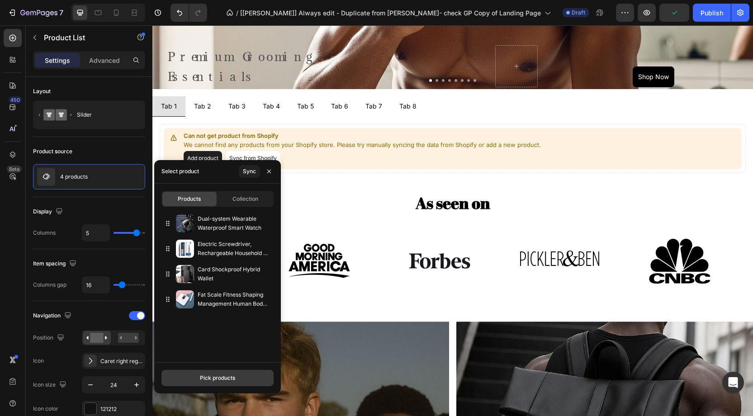
click at [217, 376] on div "Pick products" at bounding box center [217, 378] width 35 height 8
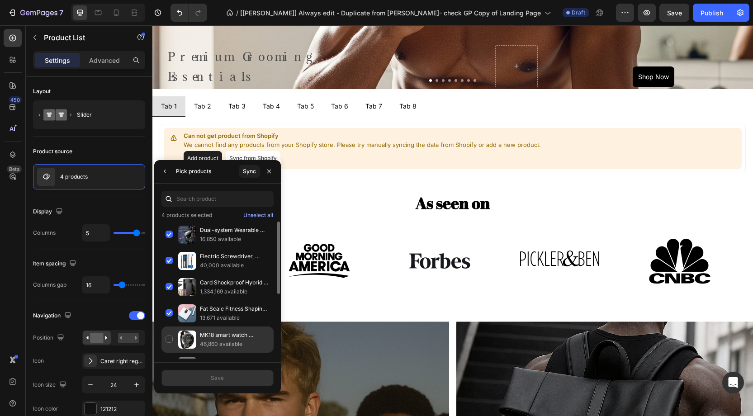
click at [166, 353] on div "MK18 smart watch bracelet 46,860 available" at bounding box center [217, 366] width 112 height 26
click at [216, 376] on div "Save" at bounding box center [217, 378] width 13 height 8
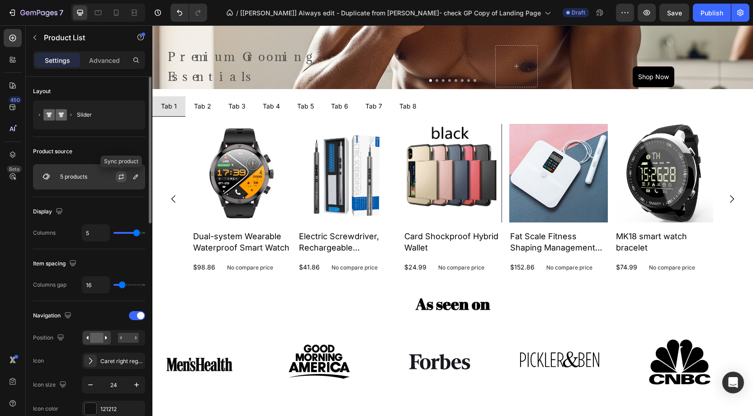
click at [116, 174] on button "button" at bounding box center [121, 176] width 11 height 11
click at [99, 175] on div "5 products" at bounding box center [89, 176] width 112 height 25
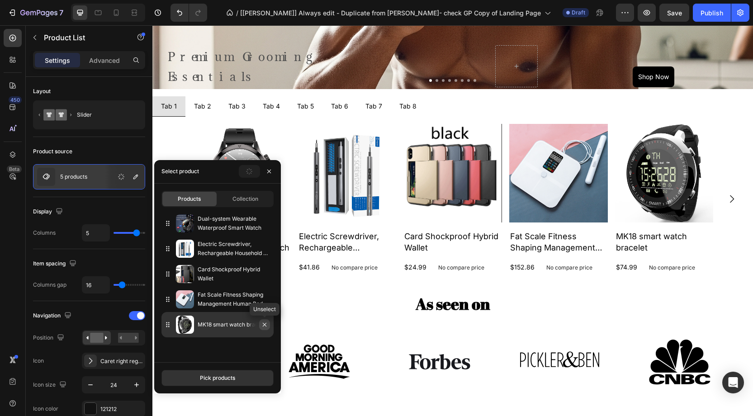
click at [263, 325] on icon "button" at bounding box center [264, 324] width 7 height 7
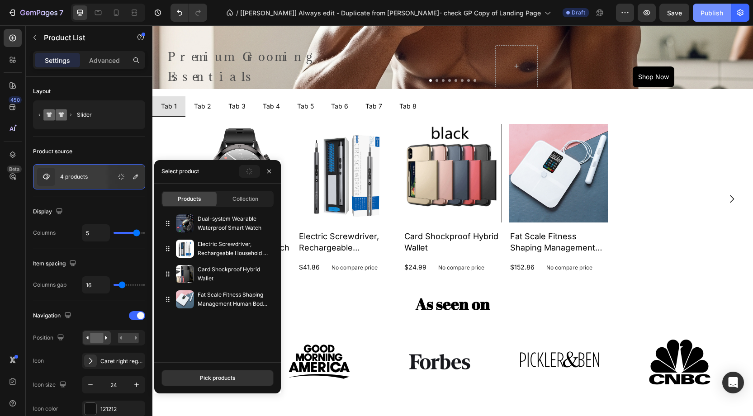
click at [707, 18] on button "Publish" at bounding box center [711, 13] width 38 height 18
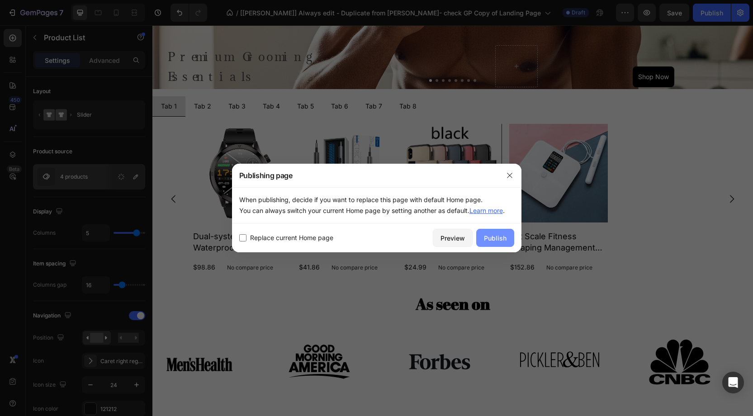
click at [490, 234] on div "Publish" at bounding box center [495, 237] width 23 height 9
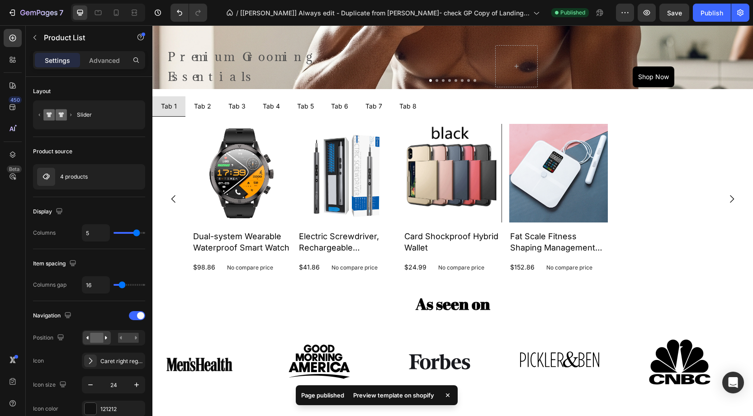
click at [395, 393] on div "Preview template on shopify" at bounding box center [394, 395] width 92 height 13
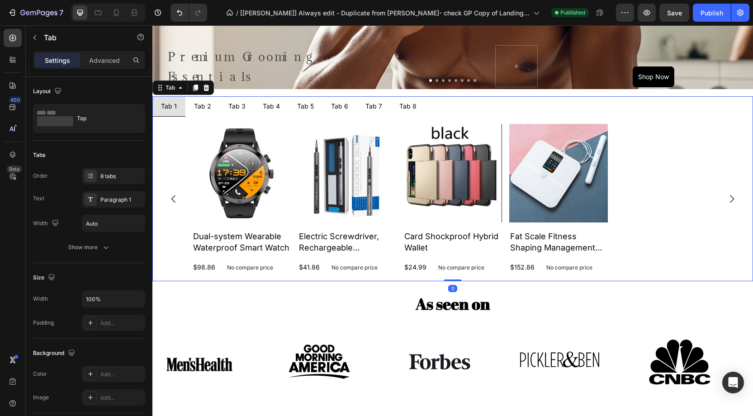
click at [203, 104] on p "Tab 2" at bounding box center [202, 106] width 17 height 10
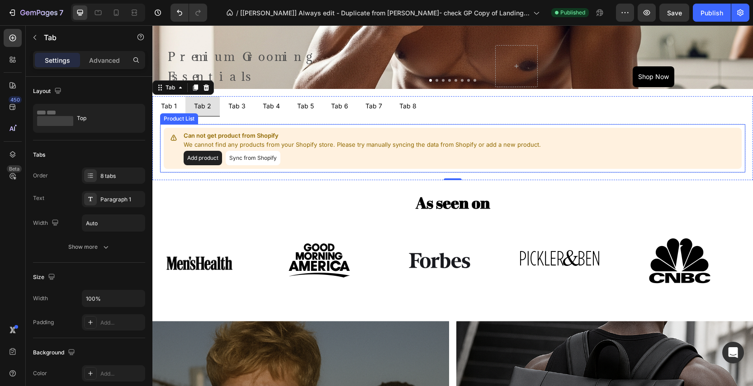
click at [313, 135] on p "Can not get product from Shopify" at bounding box center [363, 136] width 359 height 9
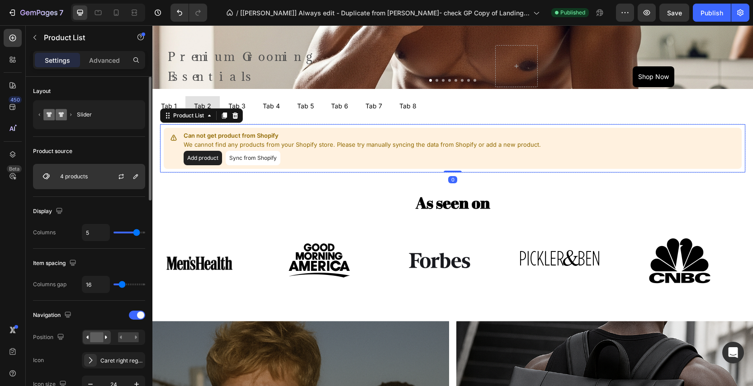
click at [105, 172] on div "4 products" at bounding box center [89, 176] width 112 height 25
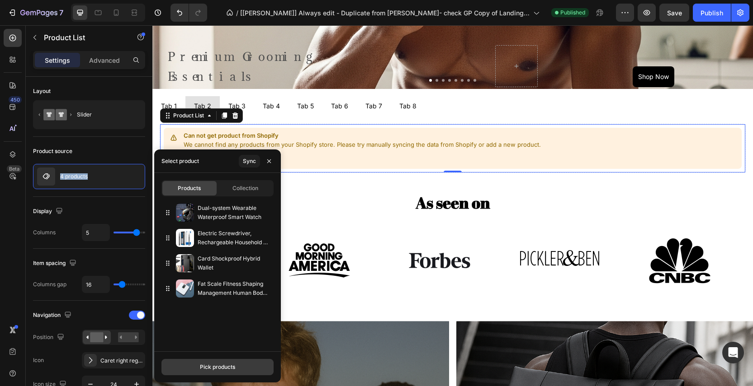
click at [214, 368] on div "Pick products" at bounding box center [217, 367] width 35 height 8
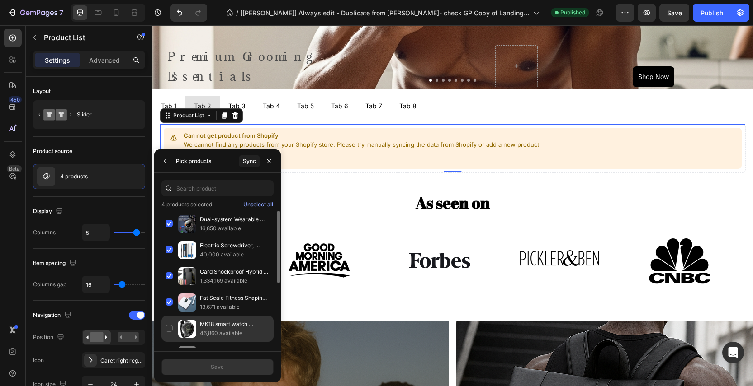
click at [172, 342] on div "MK18 smart watch bracelet 46,860 available" at bounding box center [217, 355] width 112 height 26
click at [221, 369] on div "Save" at bounding box center [217, 367] width 13 height 8
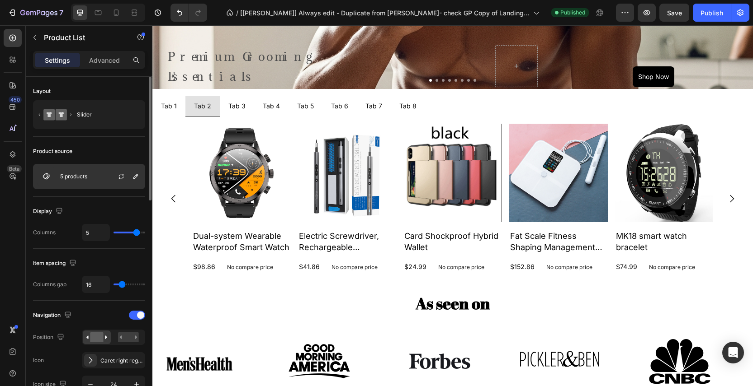
click at [89, 178] on div "5 products" at bounding box center [89, 176] width 112 height 25
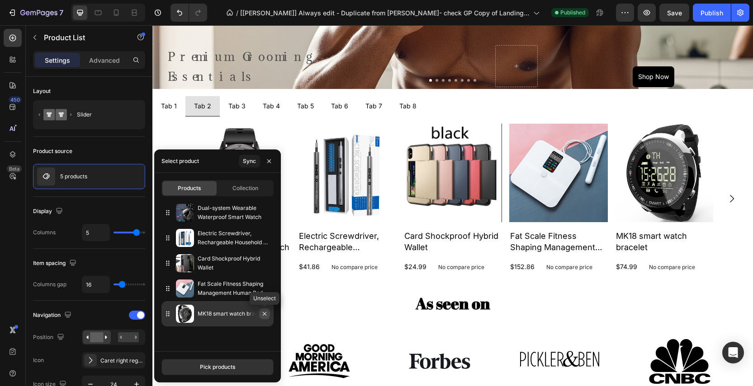
click at [267, 315] on icon "button" at bounding box center [264, 314] width 7 height 7
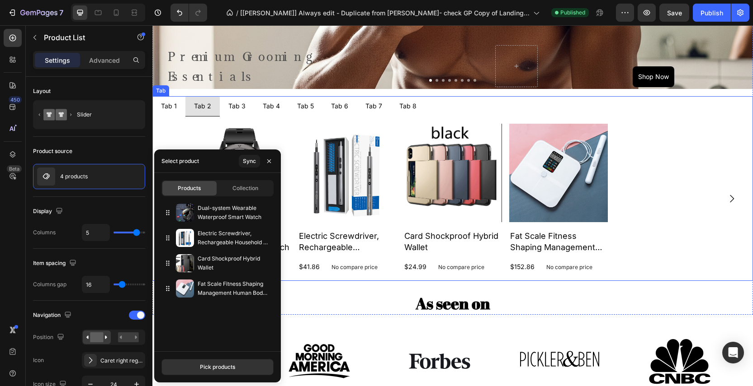
click at [244, 105] on div "Tab 3" at bounding box center [237, 106] width 20 height 13
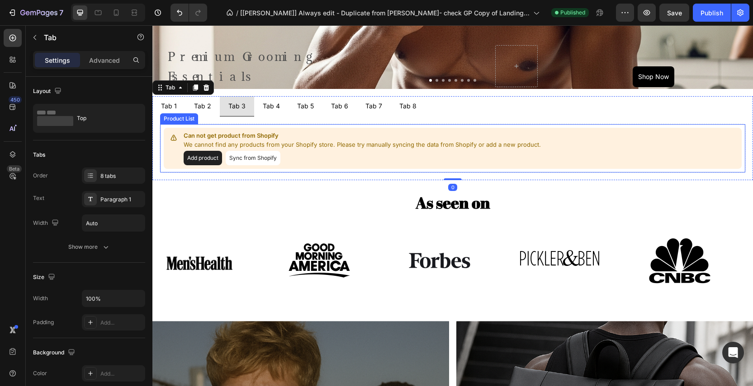
click at [301, 132] on p "Can not get product from Shopify" at bounding box center [363, 136] width 359 height 9
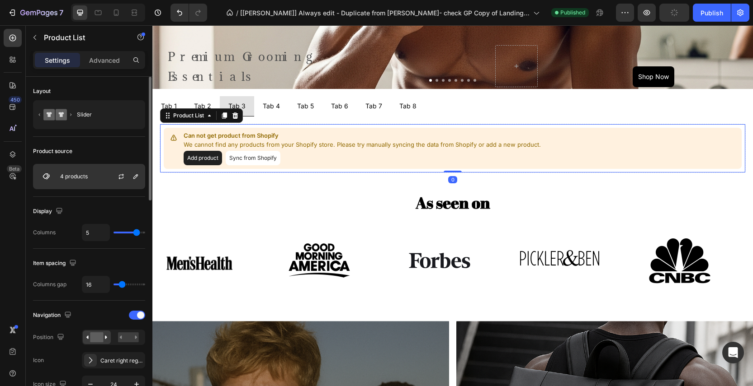
click at [103, 179] on div "4 products" at bounding box center [89, 176] width 112 height 25
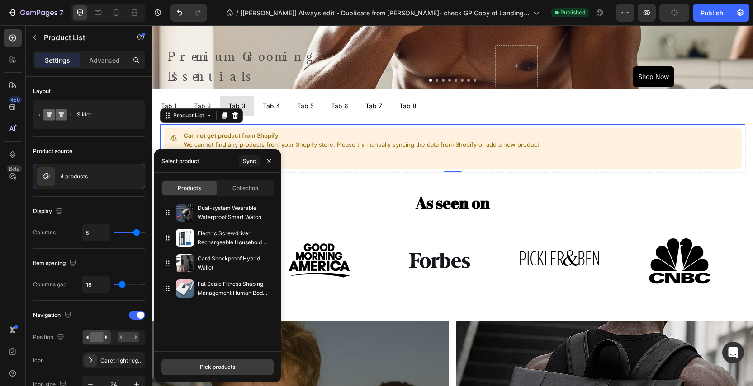
click at [225, 366] on div "Pick products" at bounding box center [217, 367] width 35 height 8
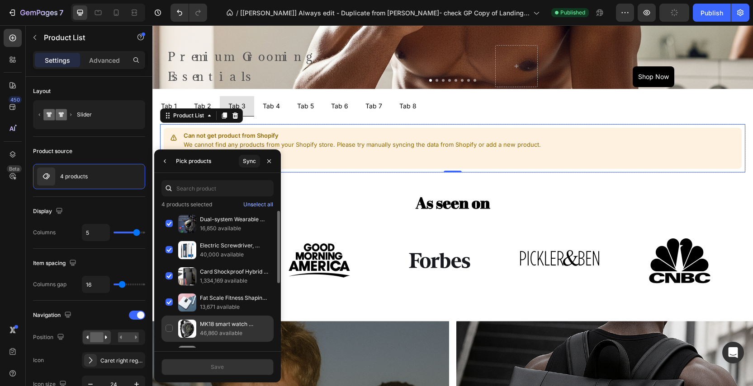
click at [211, 330] on p "46,860 available" at bounding box center [235, 333] width 70 height 9
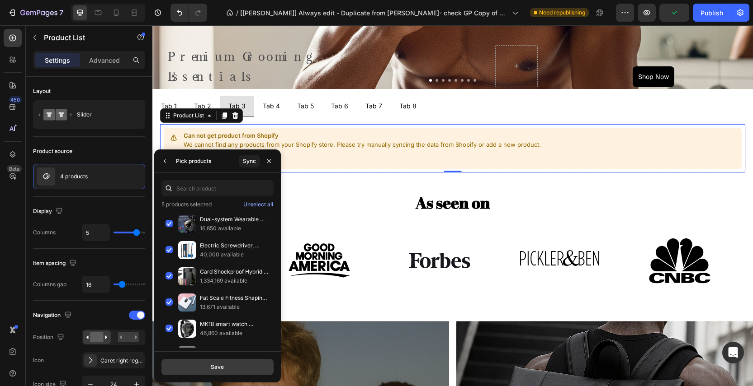
click at [226, 371] on button "Save" at bounding box center [217, 367] width 112 height 16
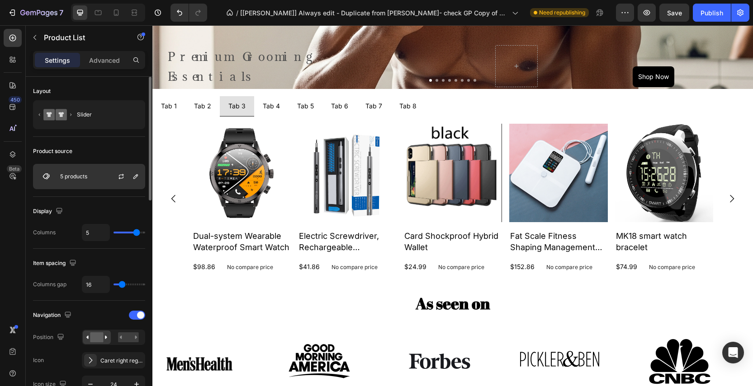
click at [98, 177] on div "5 products" at bounding box center [89, 176] width 112 height 25
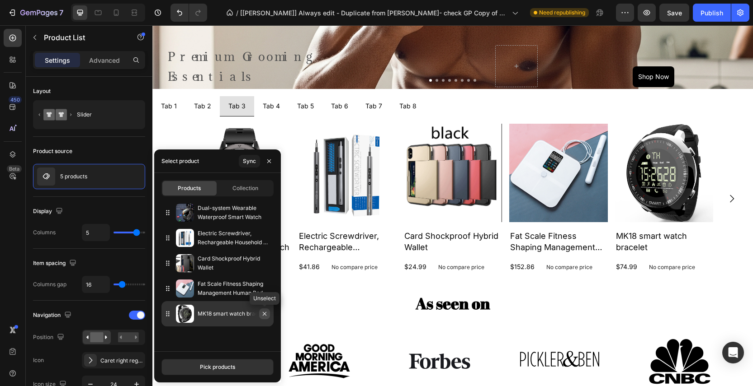
drag, startPoint x: 263, startPoint y: 315, endPoint x: 269, endPoint y: 315, distance: 6.8
click at [264, 315] on icon "button" at bounding box center [264, 314] width 7 height 7
click at [267, 314] on icon "button" at bounding box center [264, 314] width 7 height 7
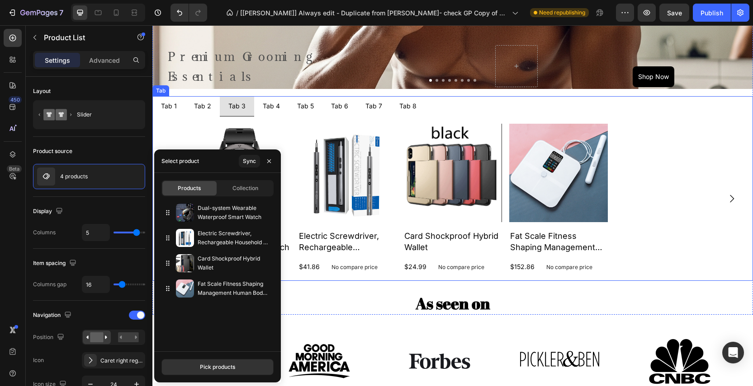
click at [270, 104] on div "Tab 4" at bounding box center [271, 106] width 20 height 13
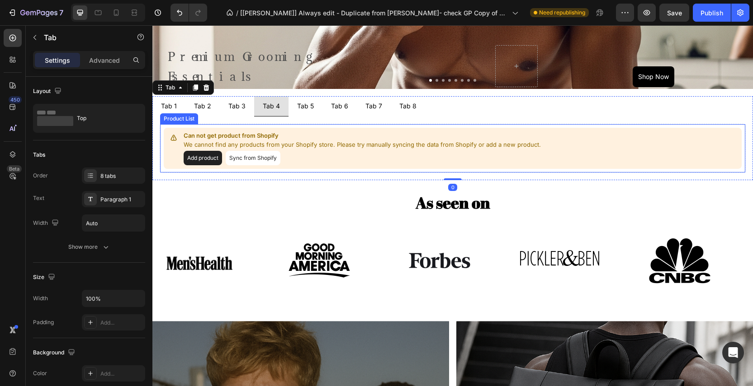
click at [338, 137] on p "Can not get product from Shopify" at bounding box center [363, 136] width 359 height 9
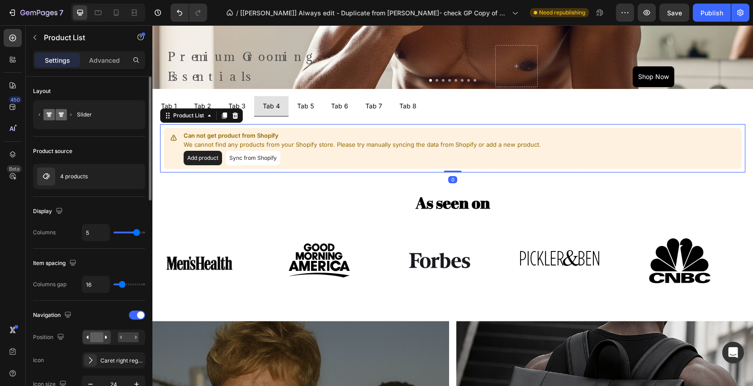
drag, startPoint x: 81, startPoint y: 182, endPoint x: 136, endPoint y: 220, distance: 65.9
click at [82, 181] on div "4 products" at bounding box center [89, 176] width 112 height 25
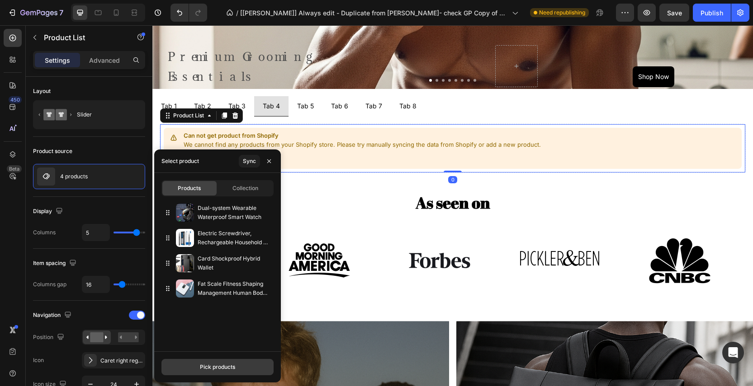
click at [216, 369] on div "Pick products" at bounding box center [217, 367] width 35 height 8
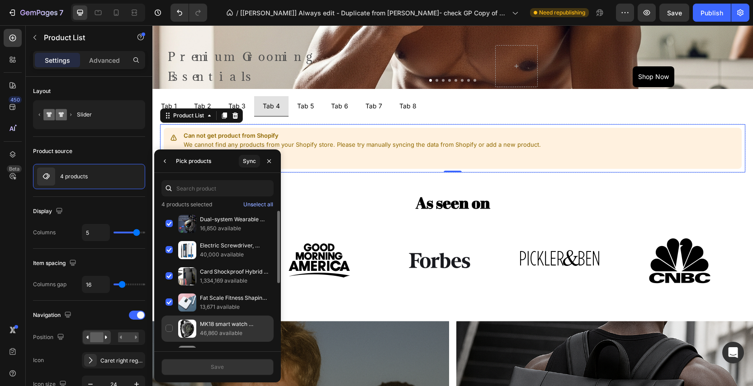
click at [169, 342] on div "MK18 smart watch bracelet 46,860 available" at bounding box center [217, 355] width 112 height 26
click at [227, 368] on button "Save" at bounding box center [217, 367] width 112 height 16
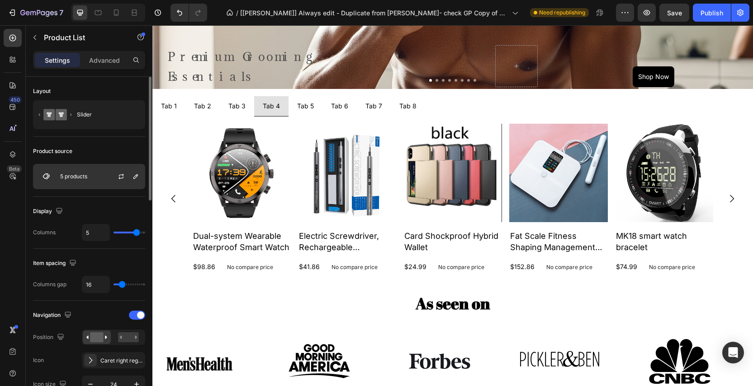
click at [89, 172] on div "5 products" at bounding box center [89, 176] width 112 height 25
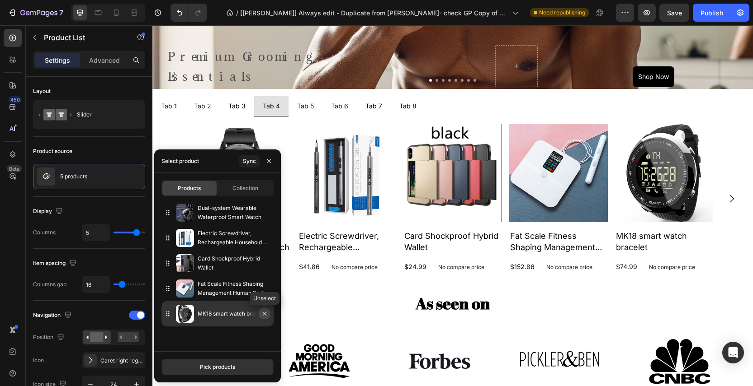
click at [265, 314] on icon "button" at bounding box center [264, 314] width 7 height 7
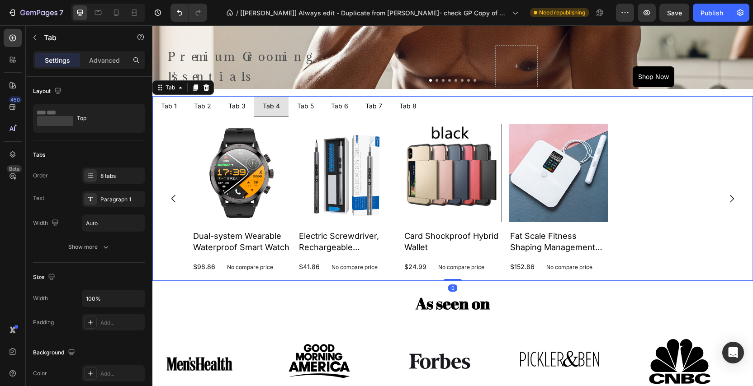
click at [308, 108] on div "Tab 5" at bounding box center [305, 106] width 19 height 13
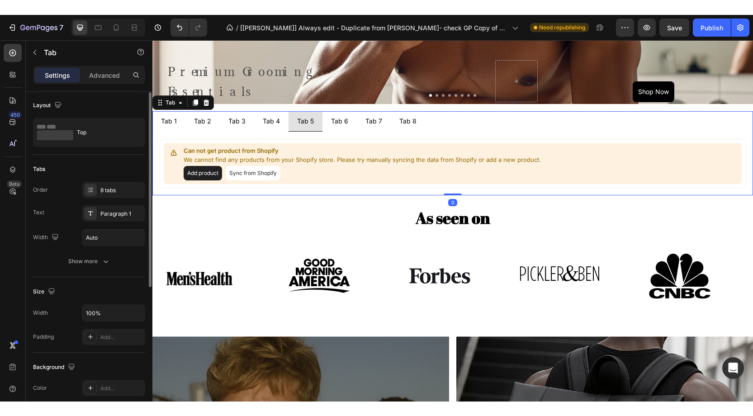
scroll to position [0, 0]
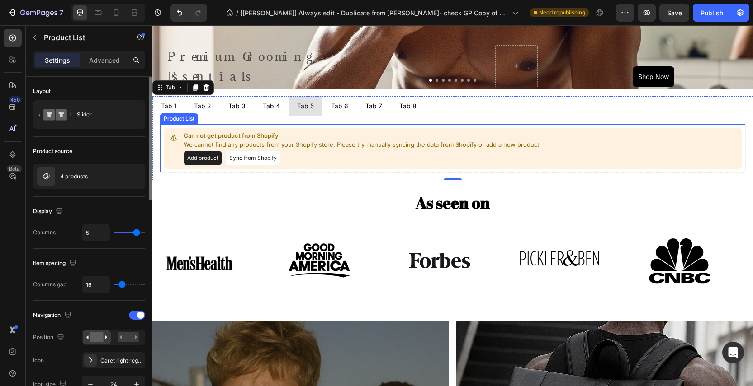
click at [337, 146] on p "We cannot find any products from your Shopify store. Please try manually syncin…" at bounding box center [363, 145] width 359 height 9
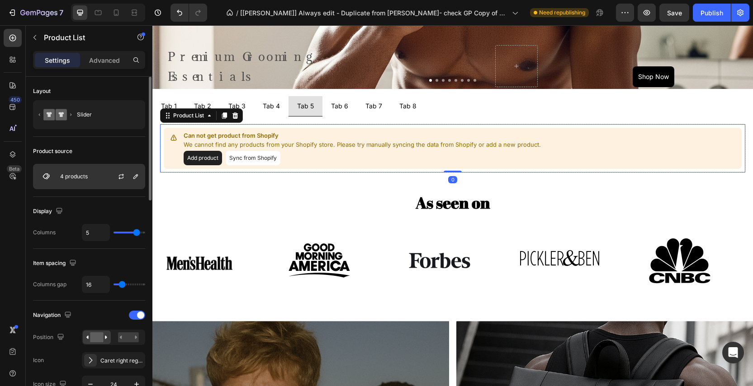
click at [106, 172] on div at bounding box center [125, 177] width 40 height 24
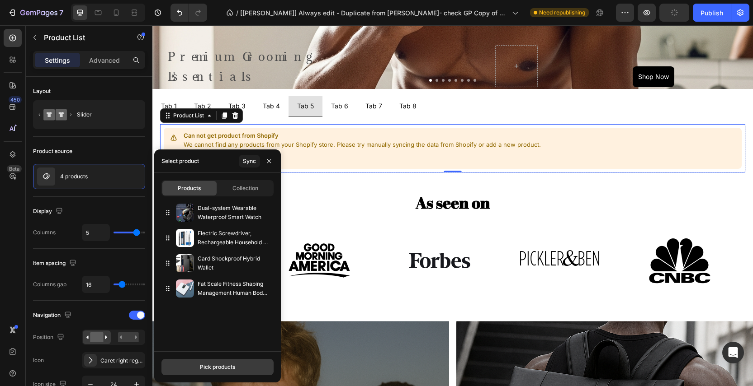
click at [217, 368] on div "Pick products" at bounding box center [217, 367] width 35 height 8
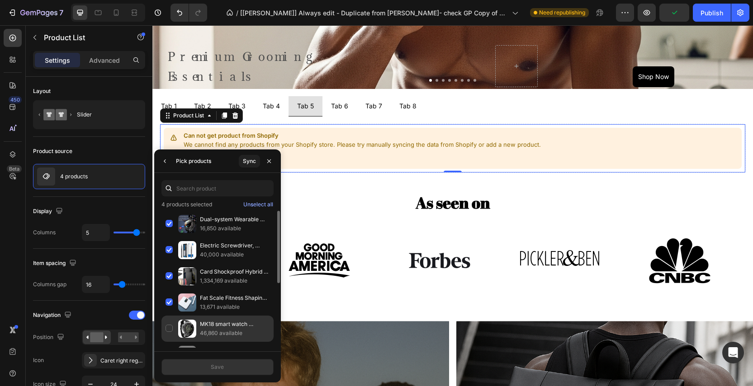
click at [168, 342] on div "MK18 smart watch bracelet 46,860 available" at bounding box center [217, 355] width 112 height 26
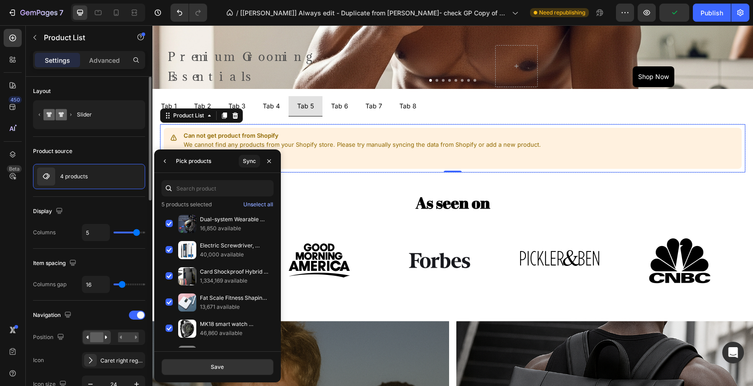
drag, startPoint x: 224, startPoint y: 363, endPoint x: 101, endPoint y: 266, distance: 157.3
click at [224, 364] on button "Save" at bounding box center [217, 367] width 112 height 16
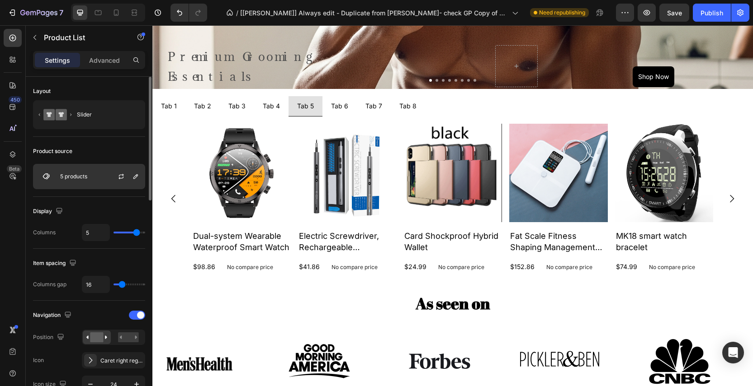
click at [102, 180] on div "5 products" at bounding box center [89, 176] width 112 height 25
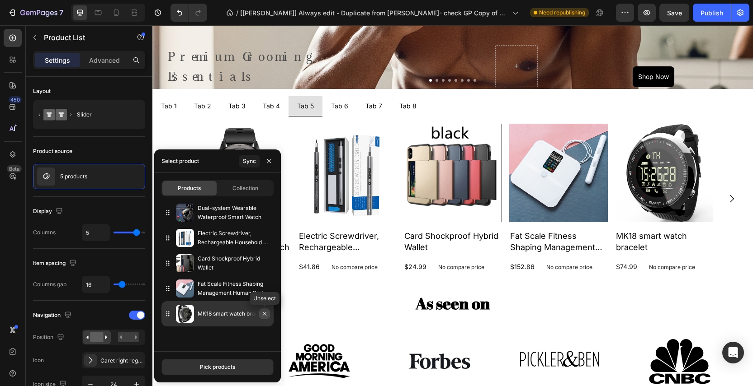
click at [267, 314] on icon "button" at bounding box center [264, 314] width 7 height 7
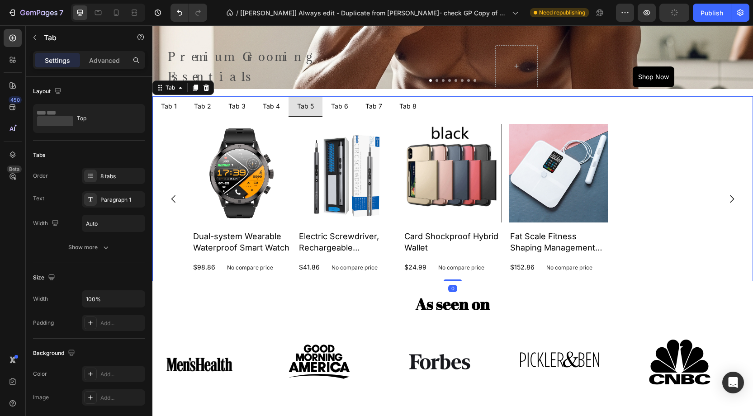
click at [332, 114] on li "Tab 6" at bounding box center [339, 106] width 34 height 20
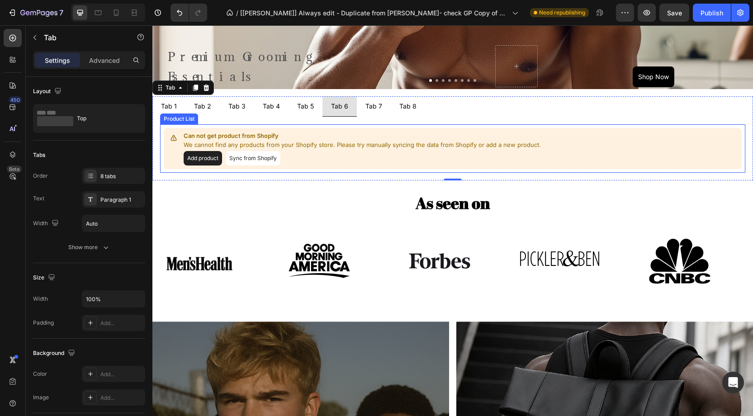
click at [309, 150] on div "Can not get product from Shopify We cannot find any products from your Shopify …" at bounding box center [363, 149] width 359 height 34
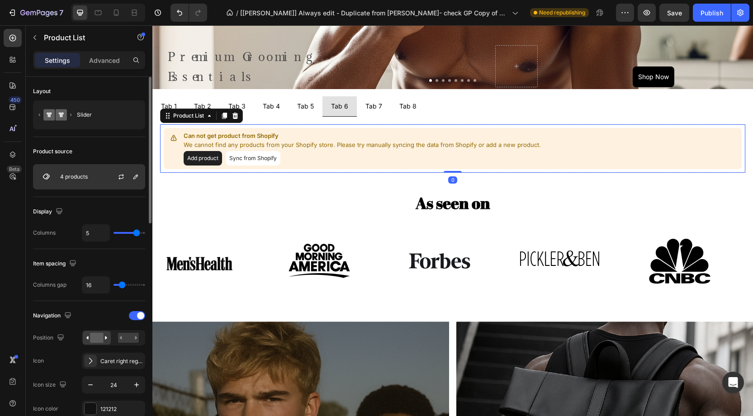
click at [96, 176] on div "4 products" at bounding box center [89, 176] width 112 height 25
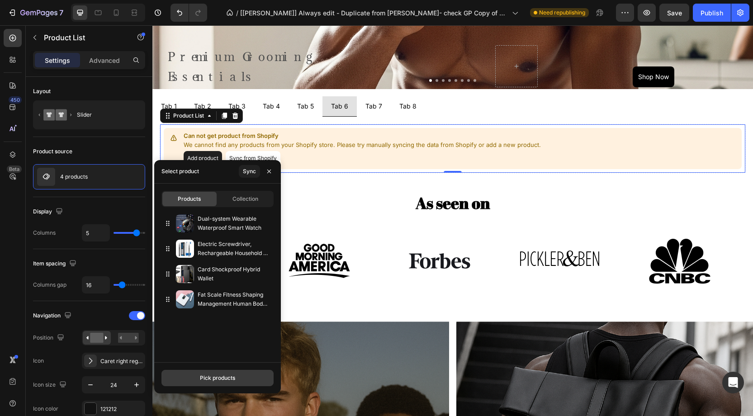
click at [231, 373] on button "Pick products" at bounding box center [217, 378] width 112 height 16
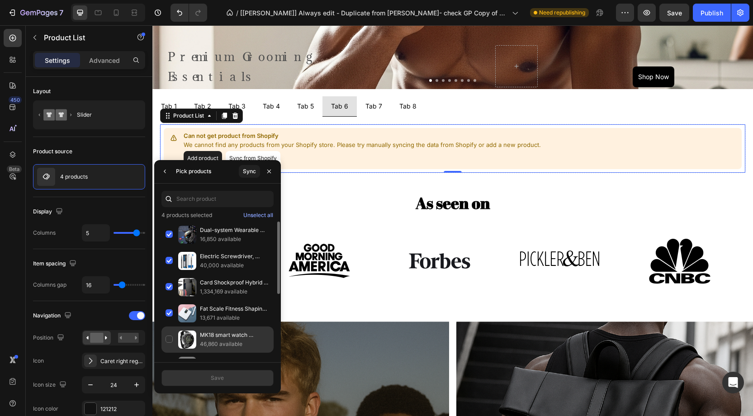
click at [169, 353] on div "MK18 smart watch bracelet 46,860 available" at bounding box center [217, 366] width 112 height 26
click at [236, 377] on button "Save" at bounding box center [217, 378] width 112 height 16
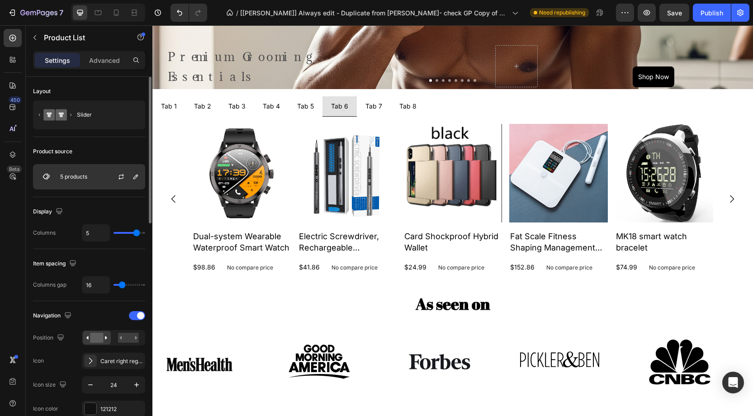
click at [87, 176] on p "5 products" at bounding box center [73, 177] width 27 height 6
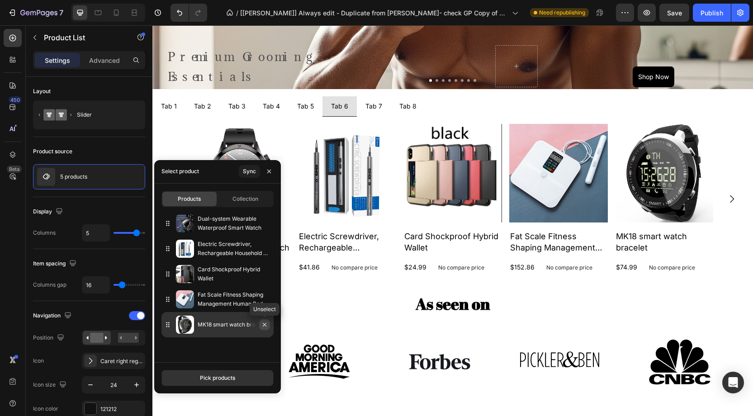
click at [264, 325] on icon "button" at bounding box center [264, 324] width 7 height 7
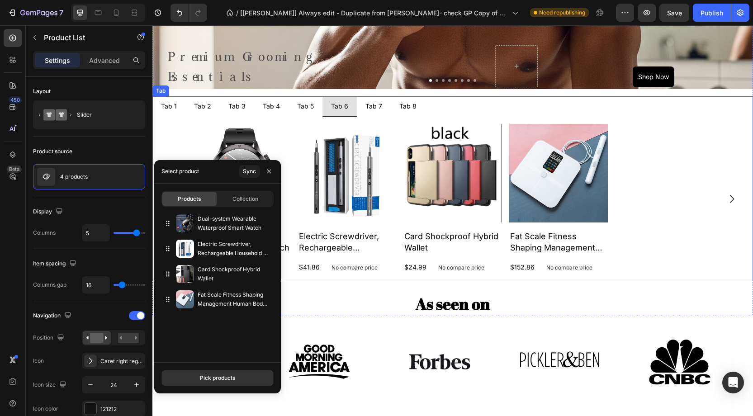
click at [372, 109] on div "Tab 7" at bounding box center [373, 106] width 19 height 13
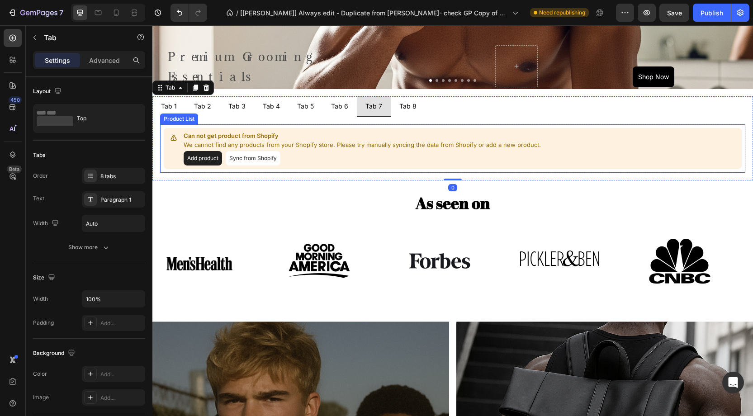
click at [309, 148] on p "We cannot find any products from your Shopify store. Please try manually syncin…" at bounding box center [363, 145] width 359 height 9
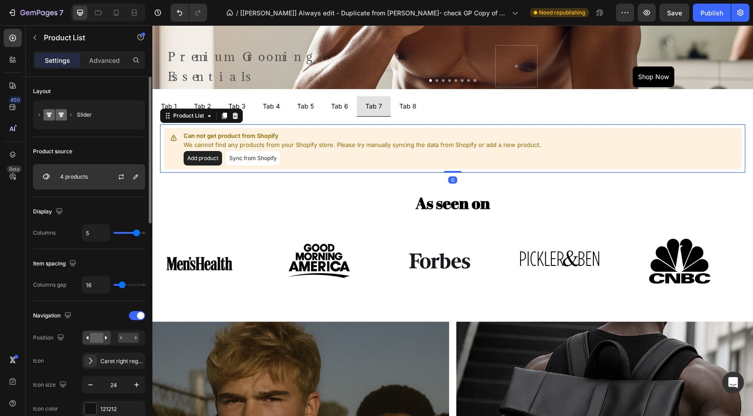
click at [98, 184] on div "4 products" at bounding box center [89, 176] width 112 height 25
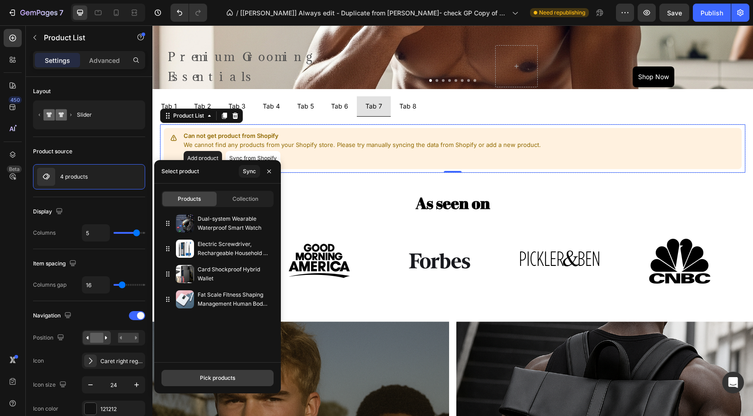
click at [208, 374] on div "Pick products" at bounding box center [217, 378] width 35 height 8
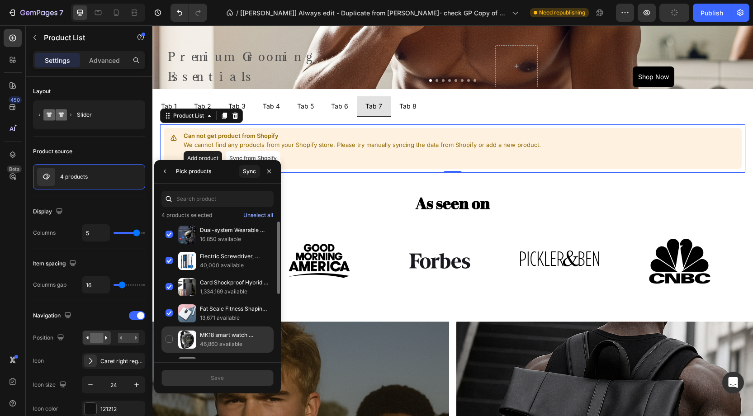
click at [169, 353] on div "MK18 smart watch bracelet 46,860 available" at bounding box center [217, 366] width 112 height 26
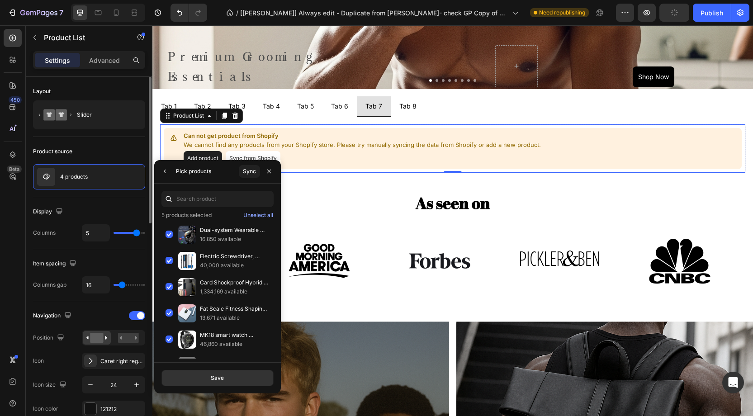
drag, startPoint x: 205, startPoint y: 376, endPoint x: 107, endPoint y: 209, distance: 193.7
click at [205, 376] on button "Save" at bounding box center [217, 378] width 112 height 16
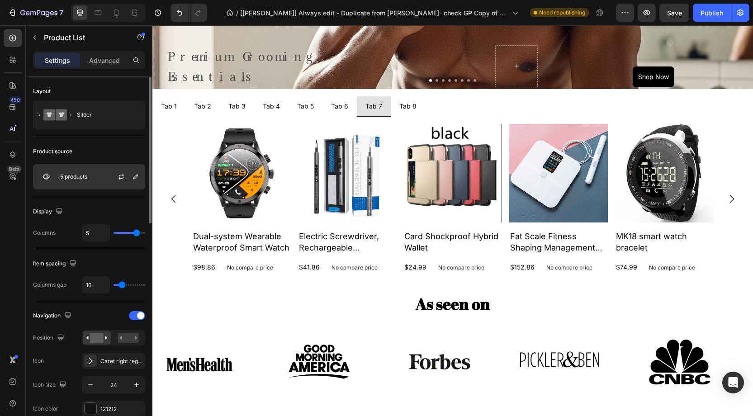
click at [99, 181] on div "5 products" at bounding box center [89, 176] width 112 height 25
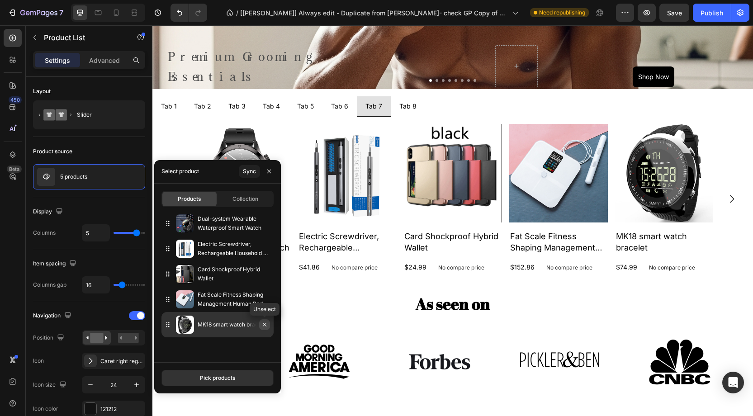
click at [264, 325] on icon "button" at bounding box center [264, 324] width 7 height 7
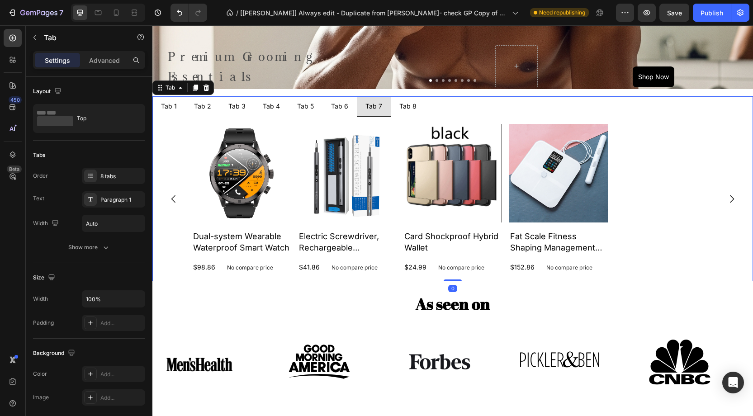
click at [398, 100] on div "Tab 8" at bounding box center [408, 106] width 20 height 13
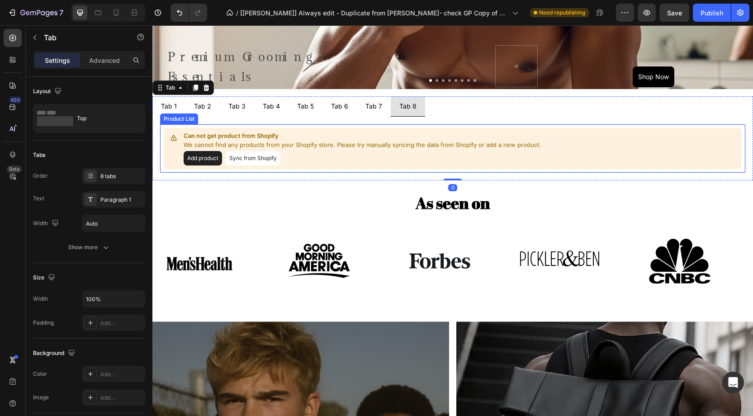
click at [258, 134] on p "Can not get product from Shopify" at bounding box center [363, 136] width 359 height 9
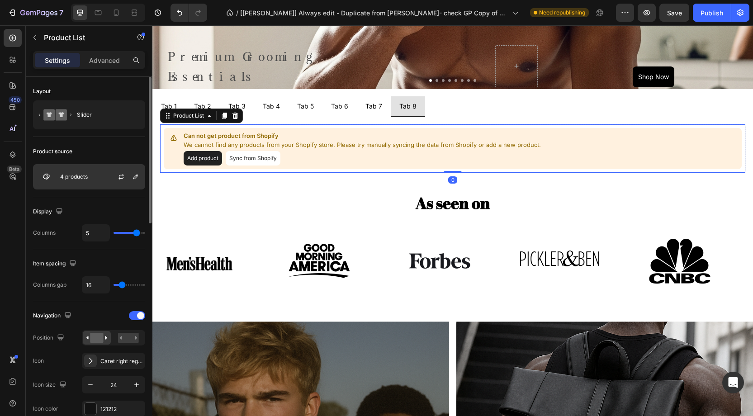
click at [99, 174] on div "4 products" at bounding box center [89, 176] width 112 height 25
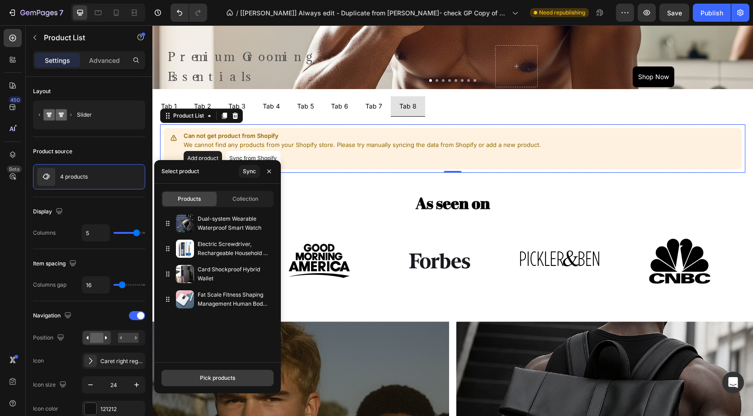
click at [207, 381] on div "Pick products" at bounding box center [217, 378] width 35 height 8
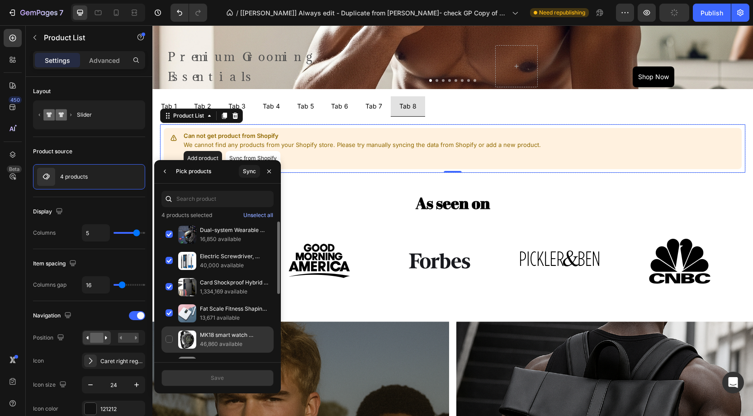
click at [168, 353] on div "MK18 smart watch bracelet 46,860 available" at bounding box center [217, 366] width 112 height 26
click at [249, 373] on button "Save" at bounding box center [217, 378] width 112 height 16
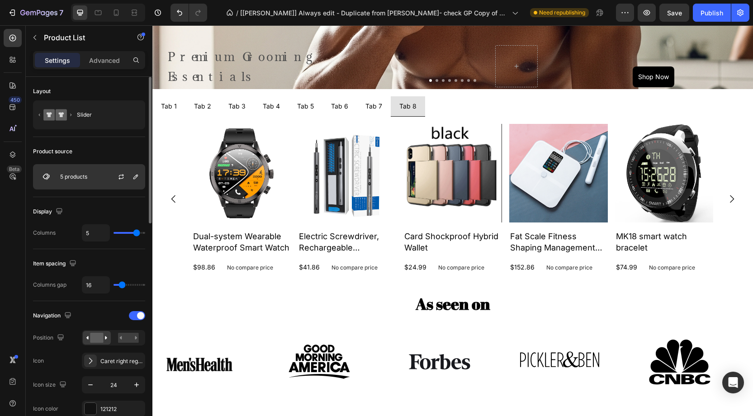
click at [113, 182] on div at bounding box center [125, 177] width 40 height 24
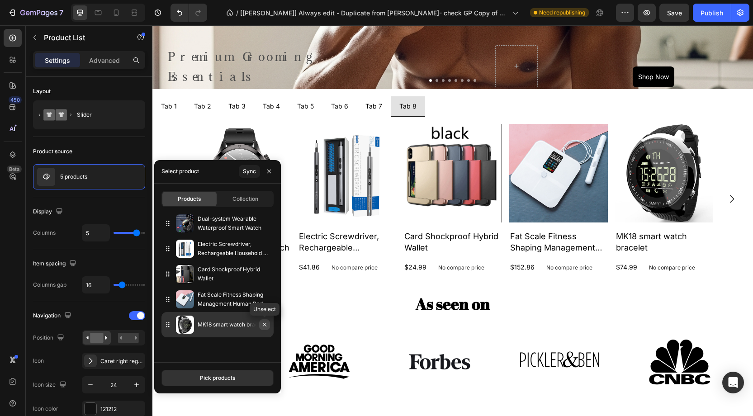
click at [265, 325] on icon "button" at bounding box center [264, 324] width 7 height 7
click at [262, 326] on icon "button" at bounding box center [264, 324] width 7 height 7
click at [265, 325] on icon "button" at bounding box center [265, 325] width 4 height 4
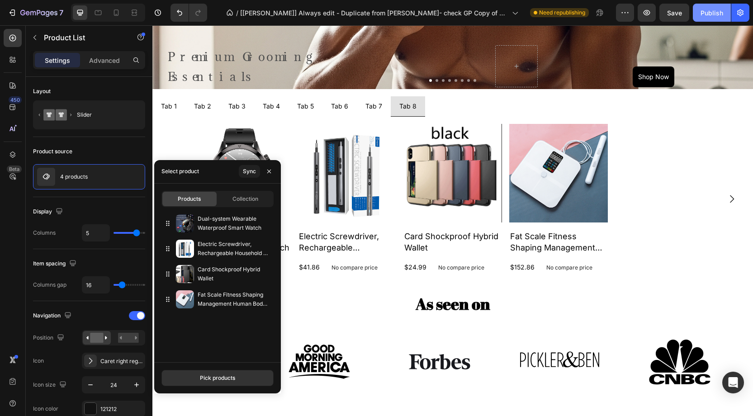
click at [710, 11] on div "Publish" at bounding box center [711, 12] width 23 height 9
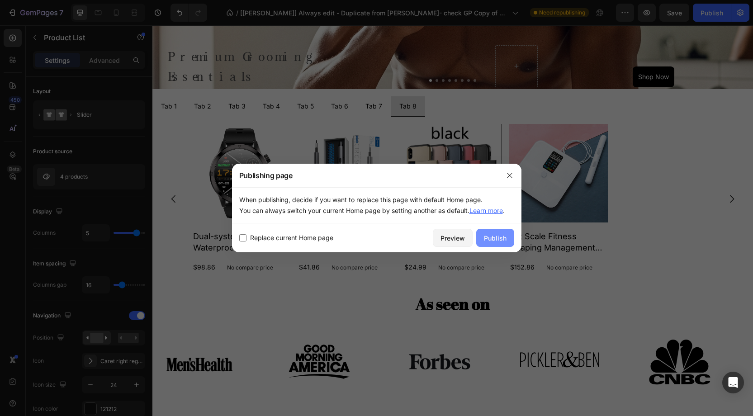
click at [504, 235] on div "Publish" at bounding box center [495, 237] width 23 height 9
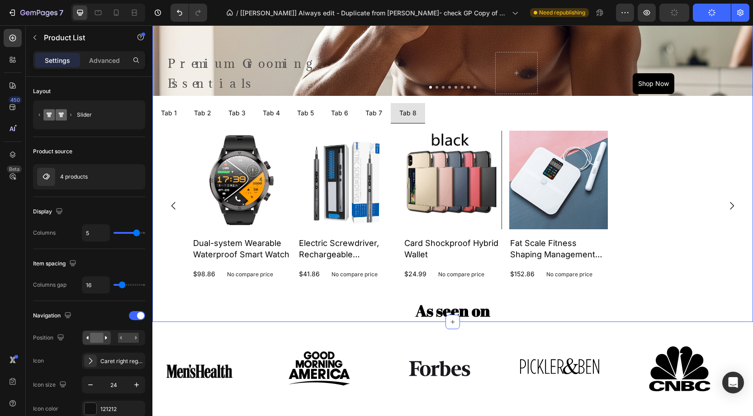
scroll to position [651, 0]
